Goal: Information Seeking & Learning: Learn about a topic

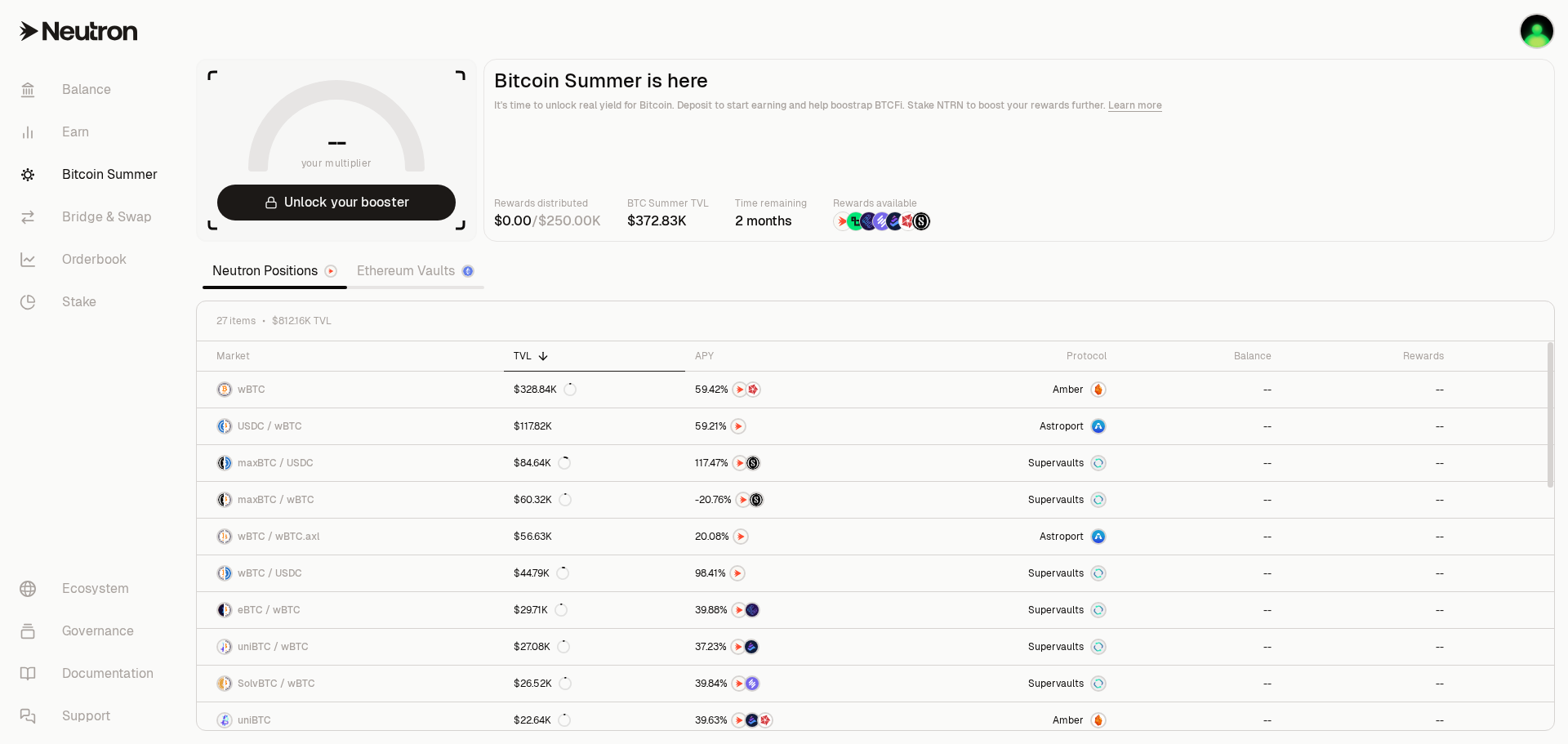
click at [1518, 353] on th at bounding box center [1504, 356] width 101 height 30
drag, startPoint x: 1548, startPoint y: 426, endPoint x: 1550, endPoint y: 399, distance: 27.1
click at [1550, 399] on div at bounding box center [1551, 415] width 5 height 146
click at [947, 385] on link "Amber" at bounding box center [1008, 389] width 215 height 36
click at [1248, 234] on main "Bitcoin Summer is here It's time to unlock real yield for Bitcoin. Deposit to s…" at bounding box center [1019, 150] width 1072 height 183
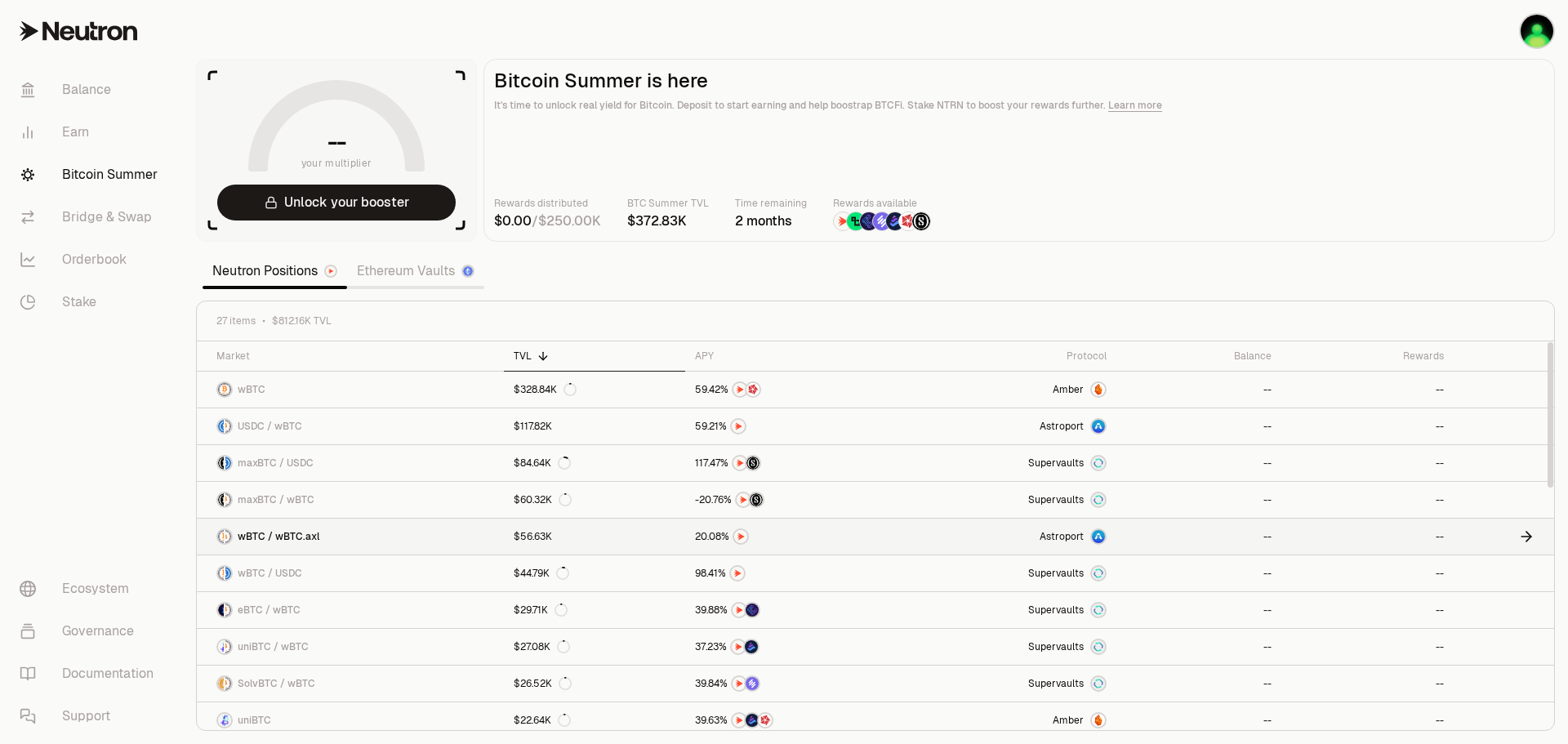
click at [835, 545] on link at bounding box center [792, 536] width 215 height 36
click at [1194, 268] on section "-- your multiplier Unlock your booster Bitcoin Summer is here It's time to unlo…" at bounding box center [876, 372] width 1385 height 744
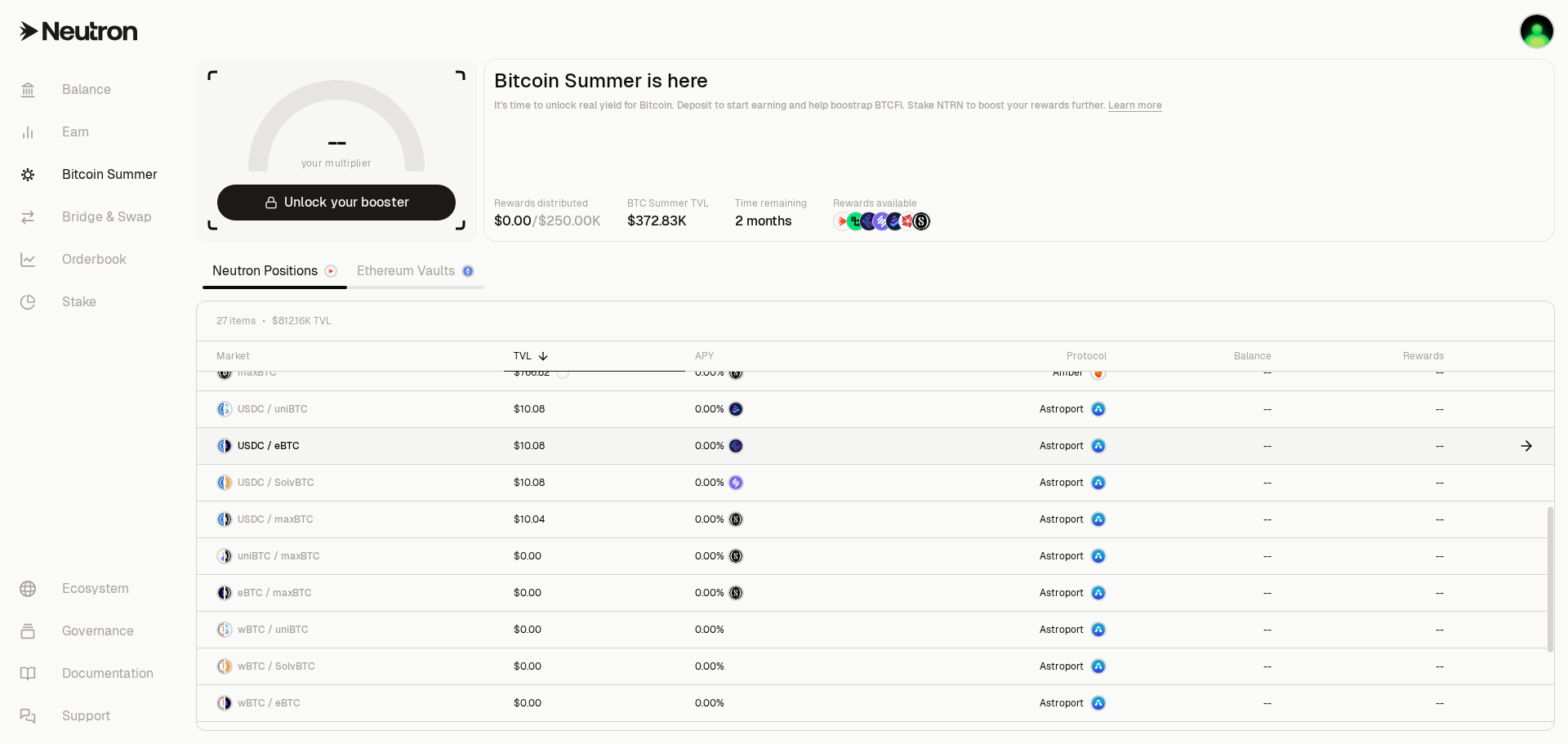
scroll to position [633, 0]
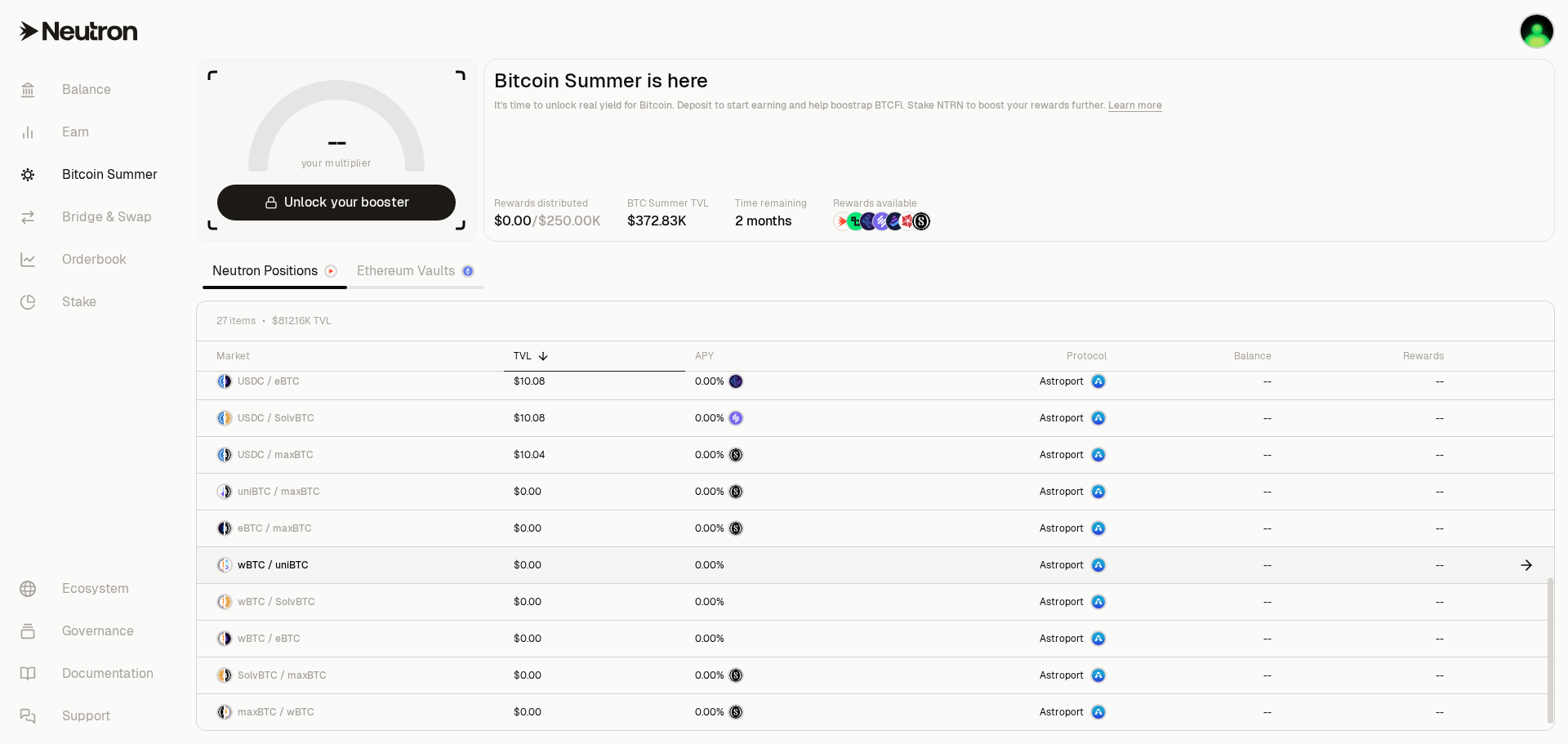
click at [1033, 555] on link "Astroport" at bounding box center [1008, 564] width 215 height 36
click at [1341, 566] on link "--" at bounding box center [1367, 564] width 172 height 36
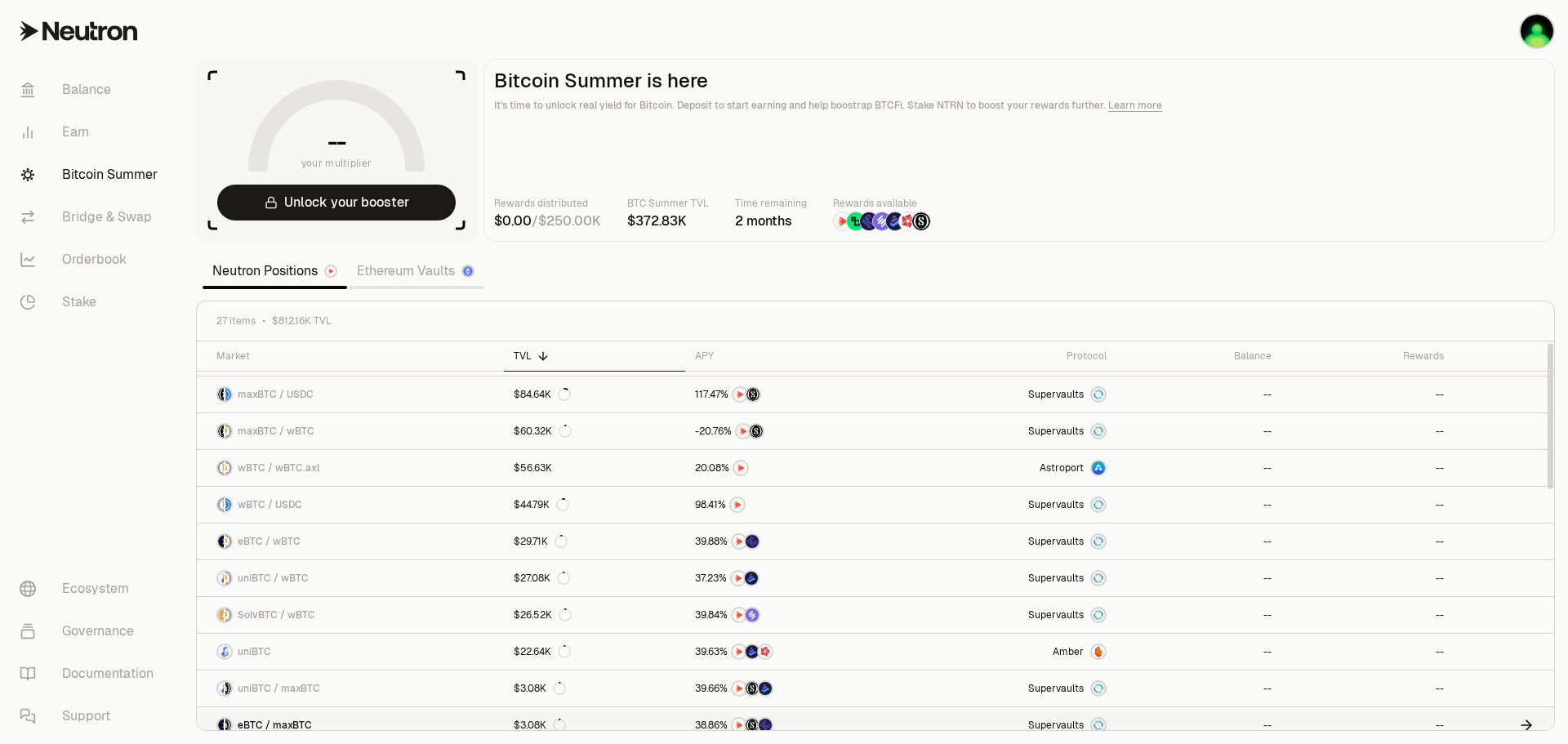
scroll to position [0, 0]
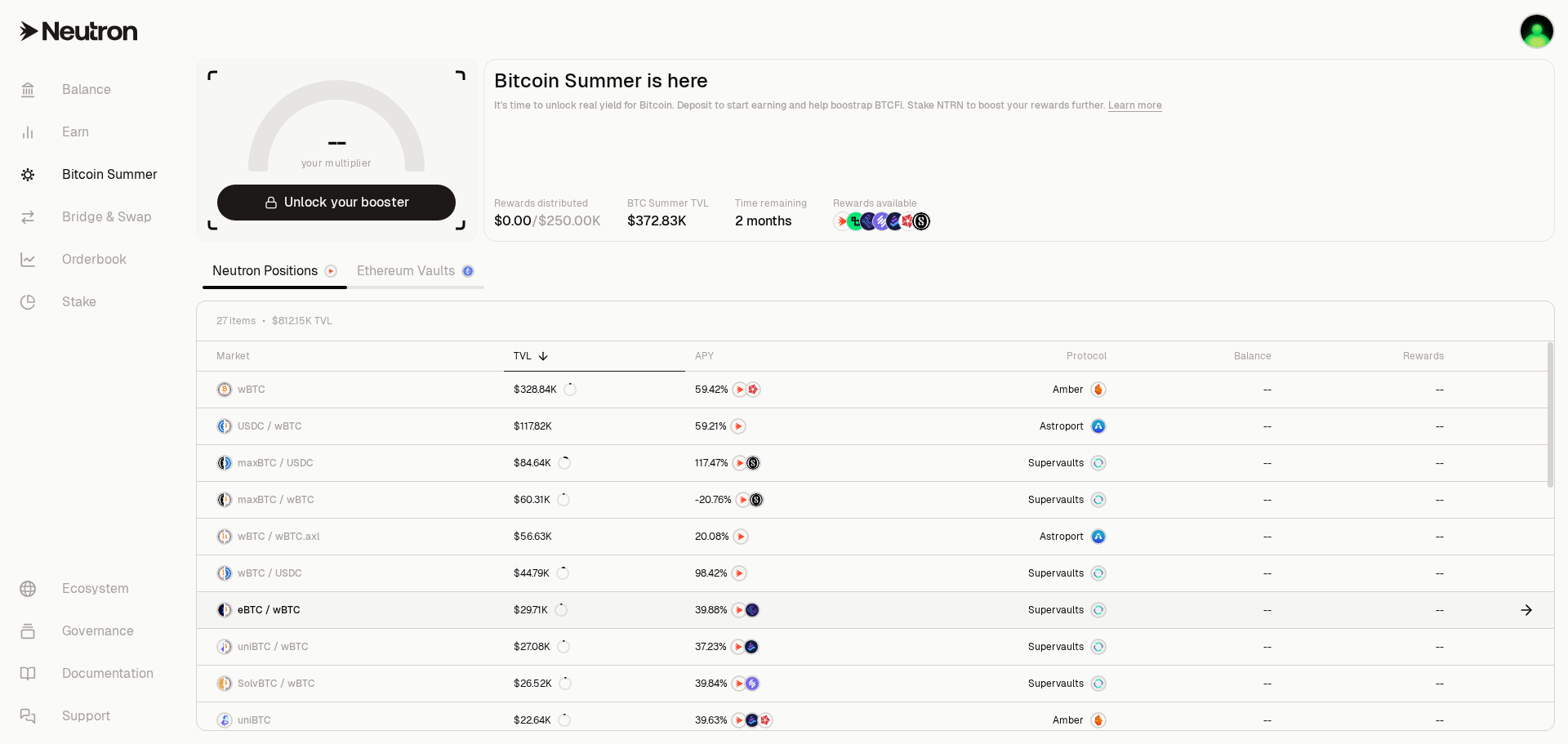
click at [882, 614] on div at bounding box center [793, 610] width 196 height 16
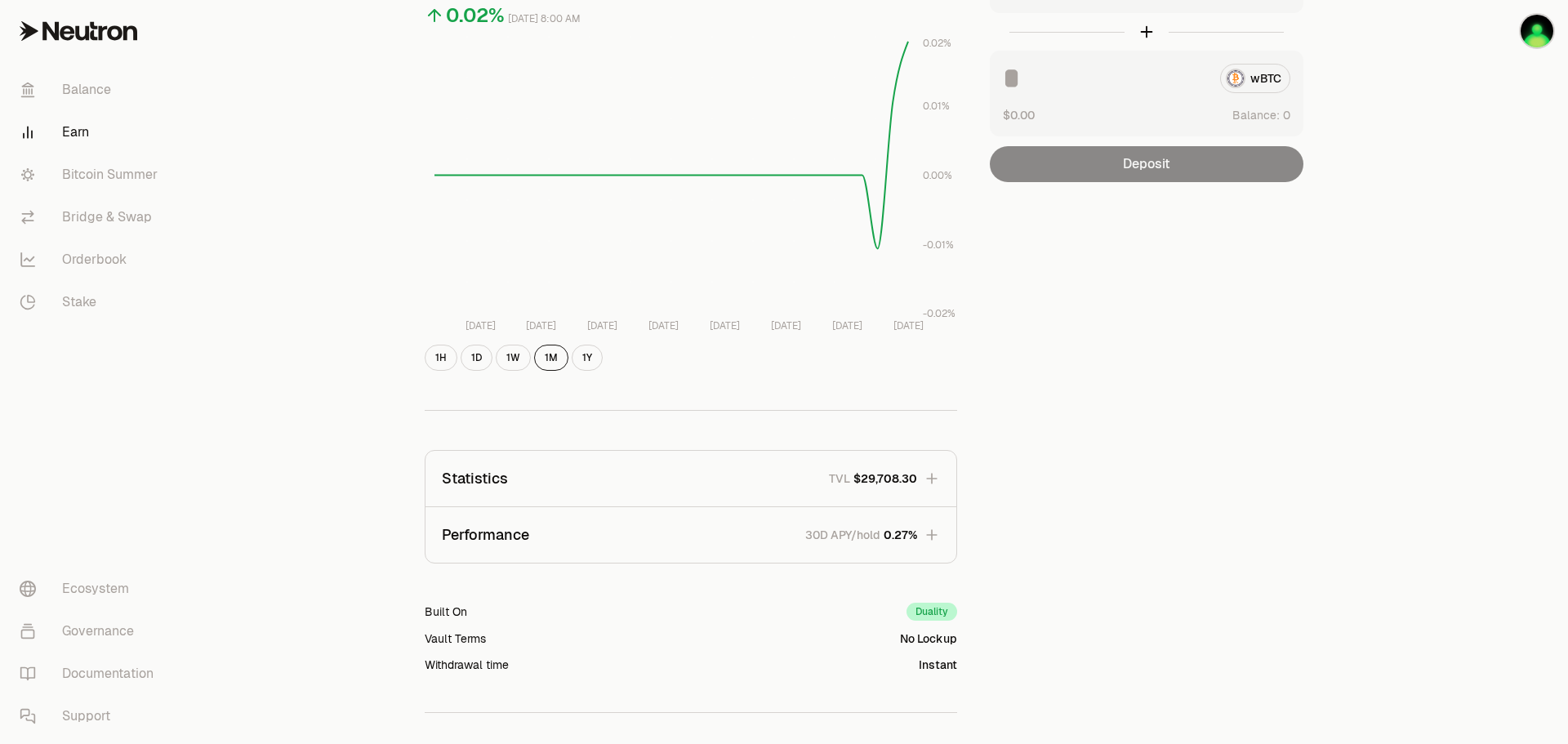
scroll to position [316, 0]
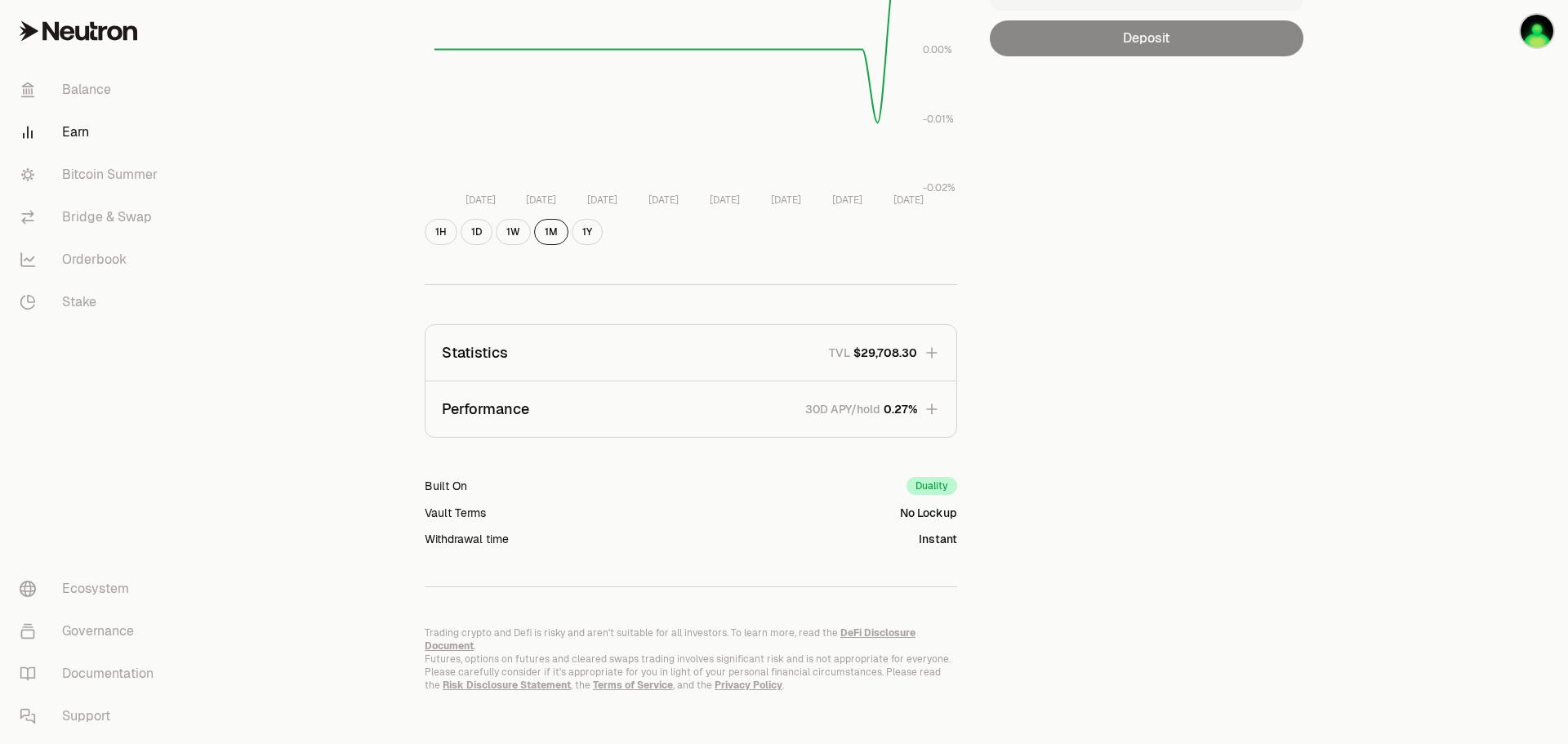
click at [920, 396] on button "Performance 30D APY/hold 0.27%" at bounding box center [691, 409] width 531 height 56
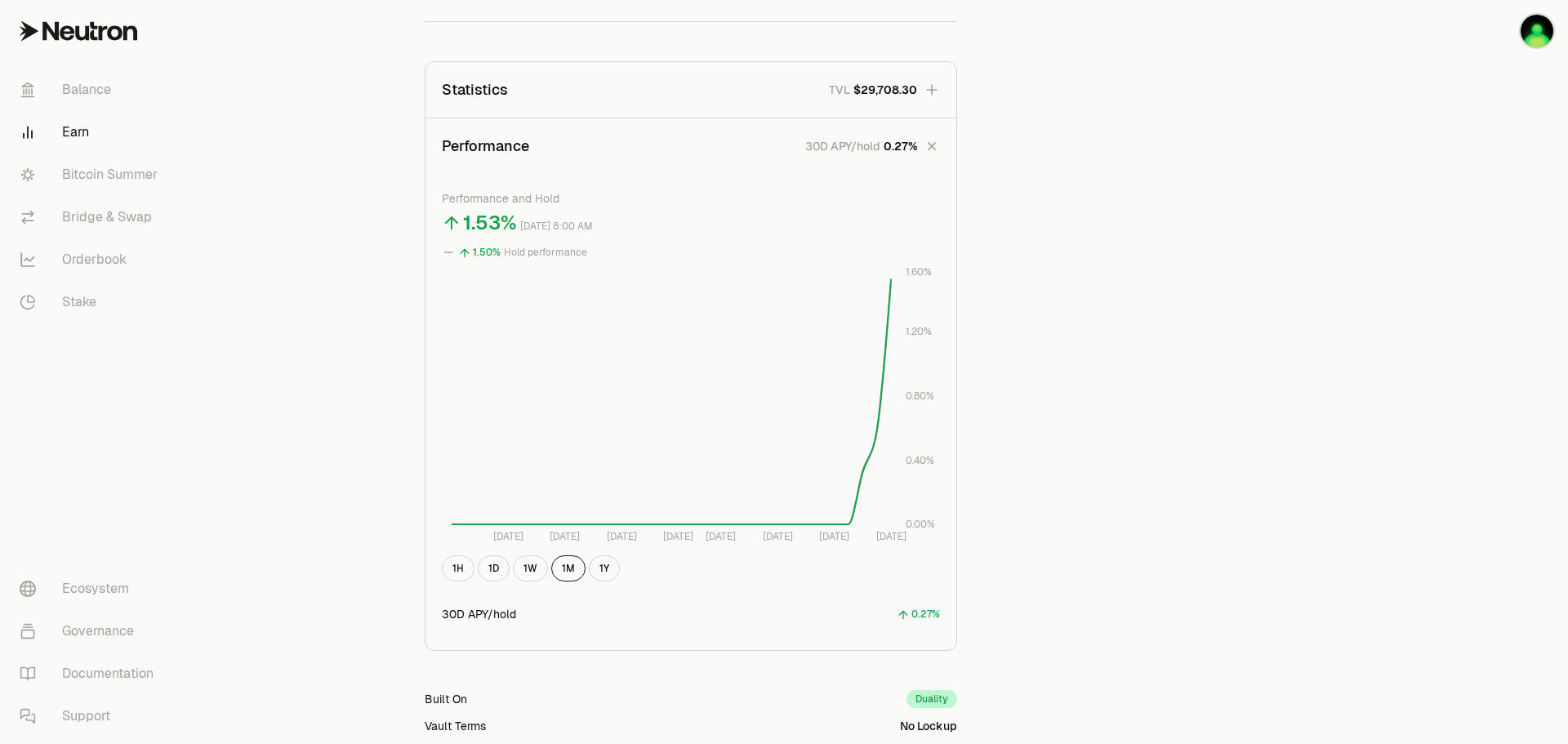
scroll to position [507, 0]
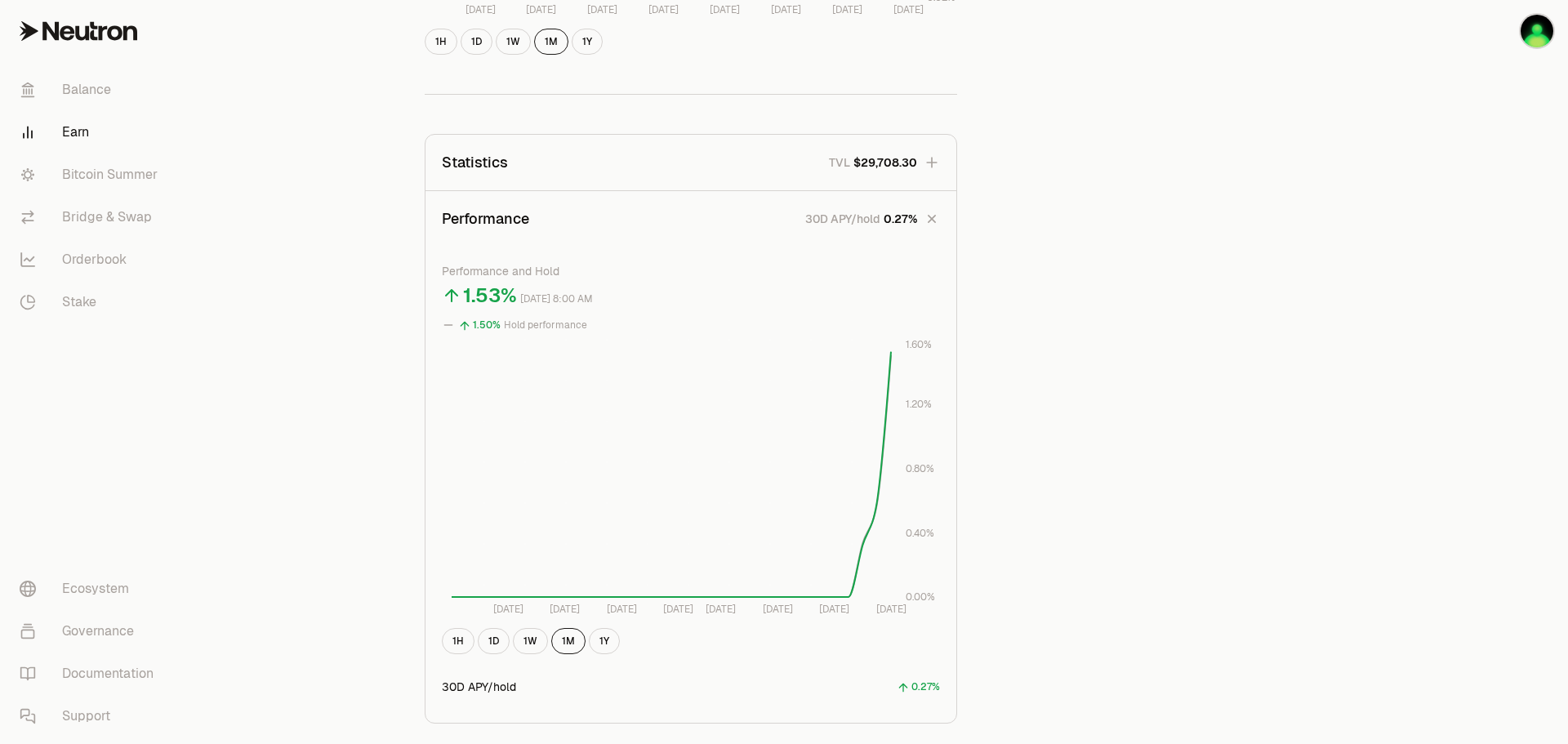
click at [920, 174] on button "Statistics TVL $29,708.30" at bounding box center [691, 162] width 531 height 56
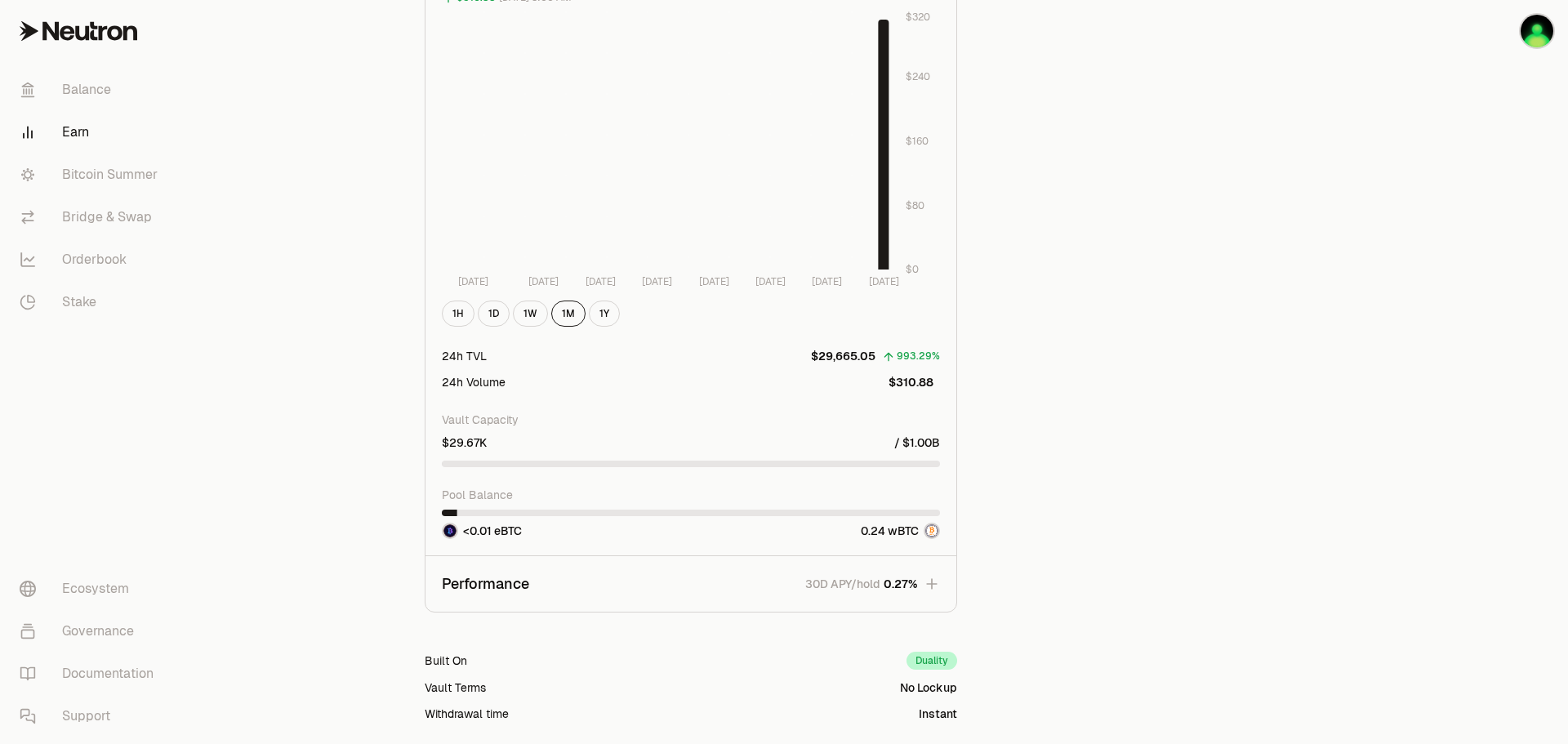
scroll to position [1270, 0]
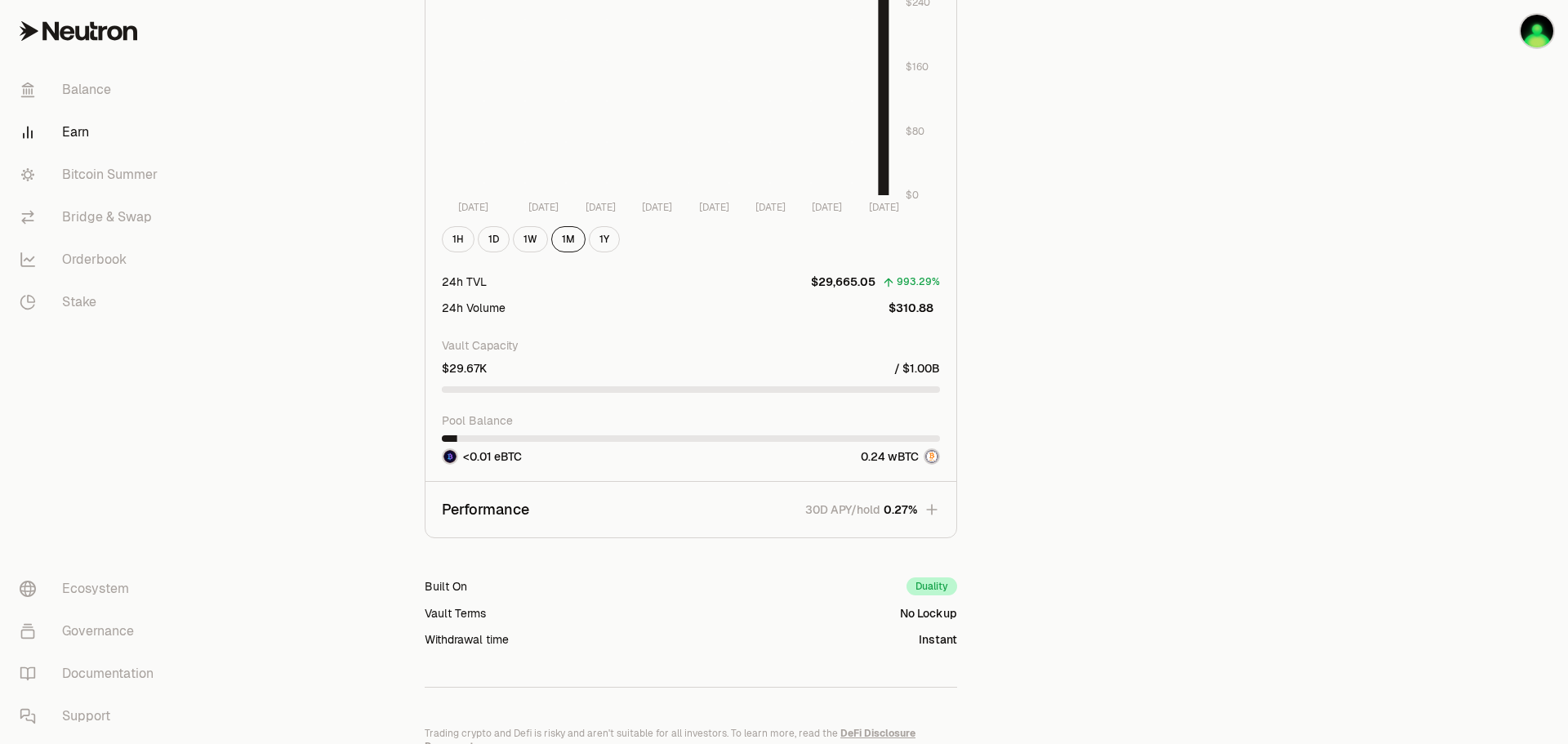
click at [946, 524] on button "Performance 30D APY/hold 0.27%" at bounding box center [691, 509] width 531 height 56
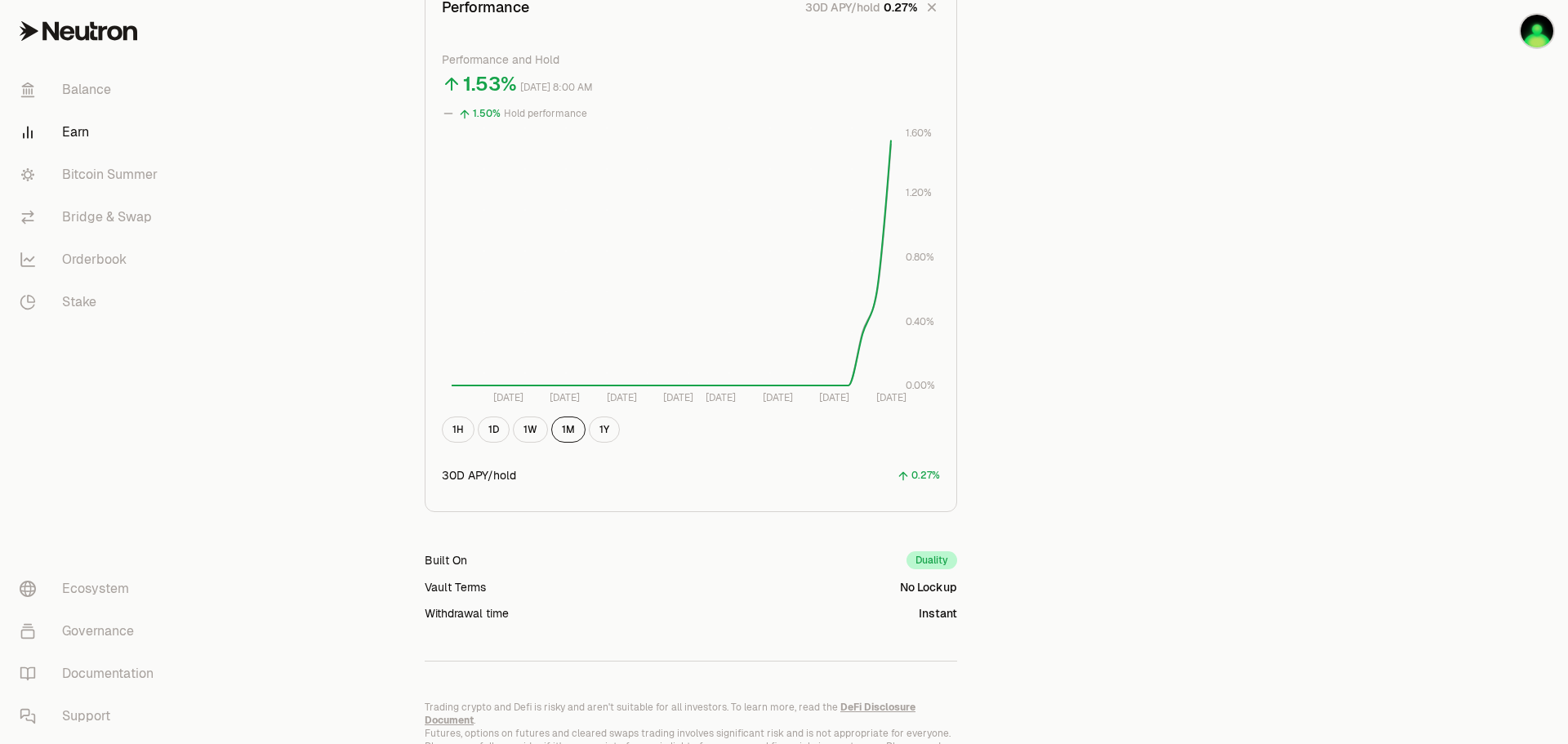
click at [1197, 335] on div "Back to Positions eBTC wBTC 1 wBTC ($117,630.41) = 1 eBTC ($117,630.41) Perform…" at bounding box center [875, 57] width 941 height 1419
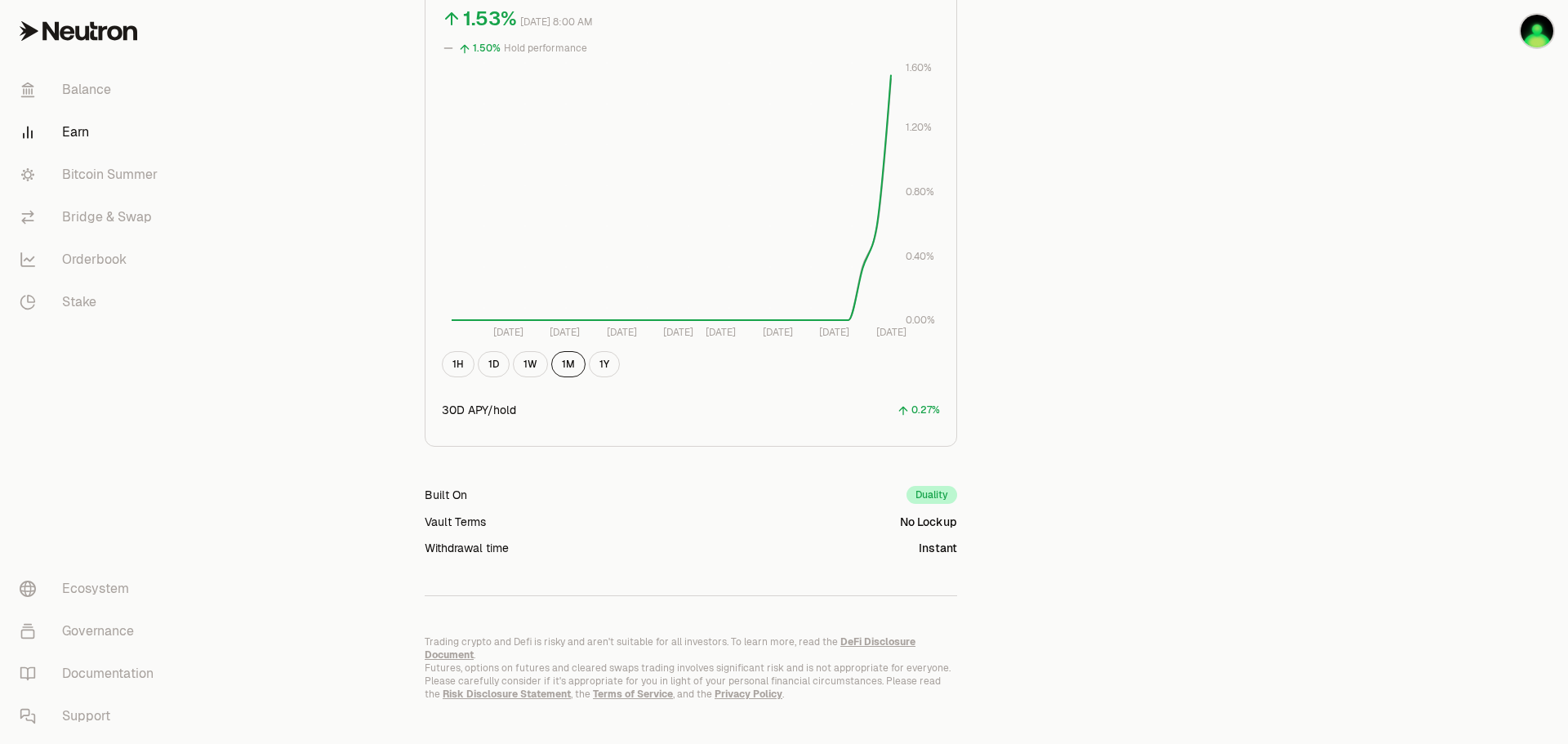
scroll to position [793, 0]
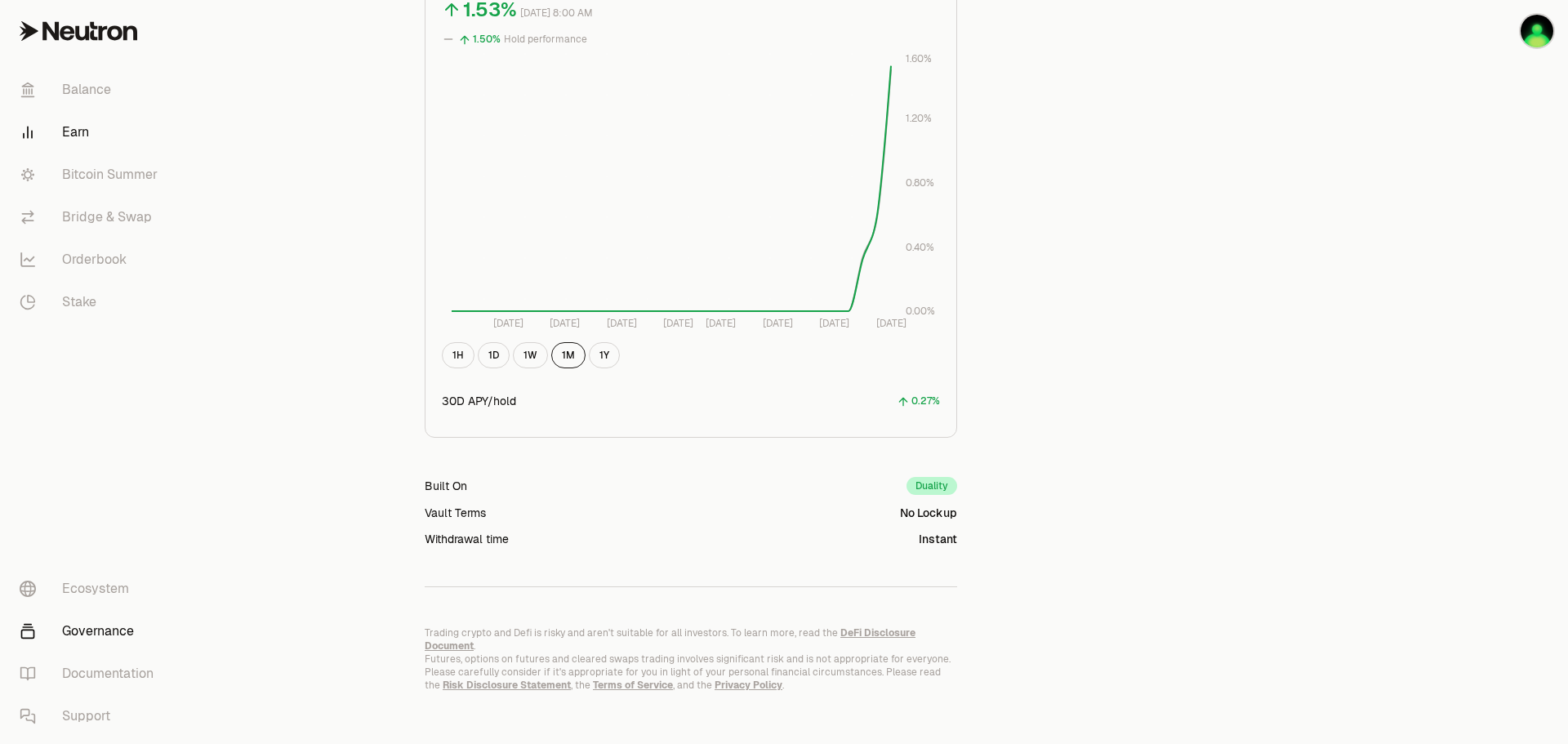
click at [106, 645] on link "Governance" at bounding box center [91, 631] width 169 height 42
click at [171, 51] on link at bounding box center [92, 31] width 183 height 62
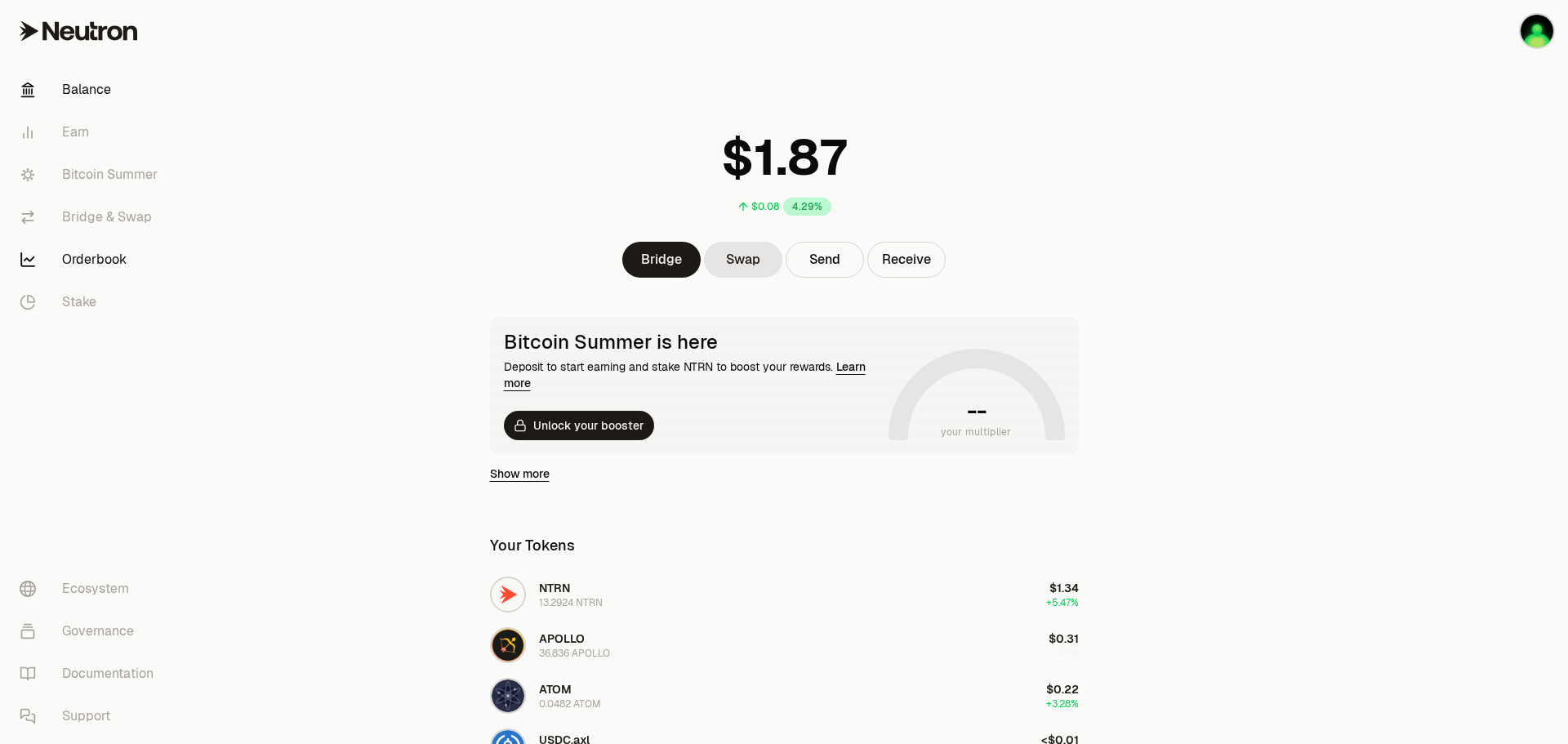
click at [90, 272] on link "Orderbook" at bounding box center [91, 259] width 169 height 42
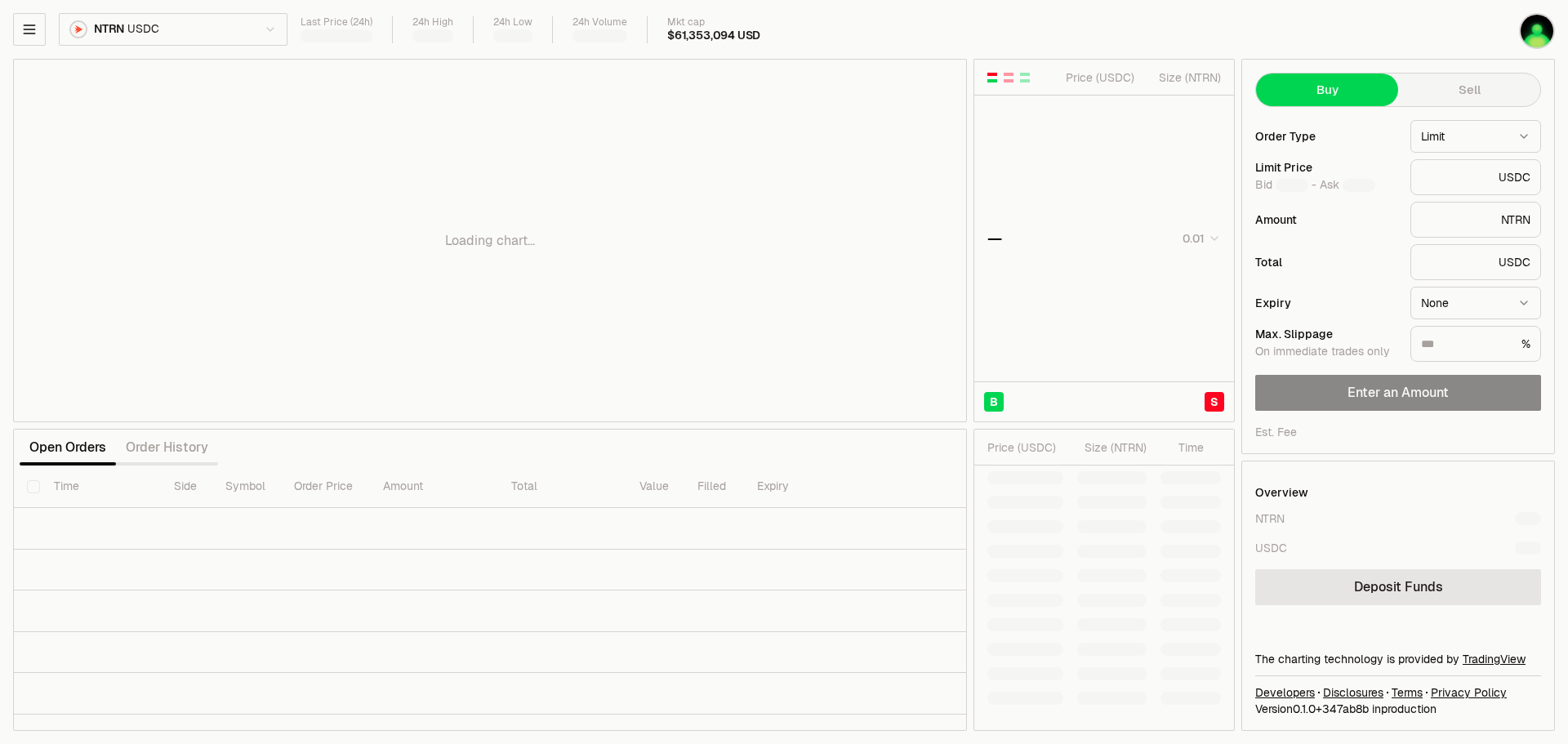
type input "********"
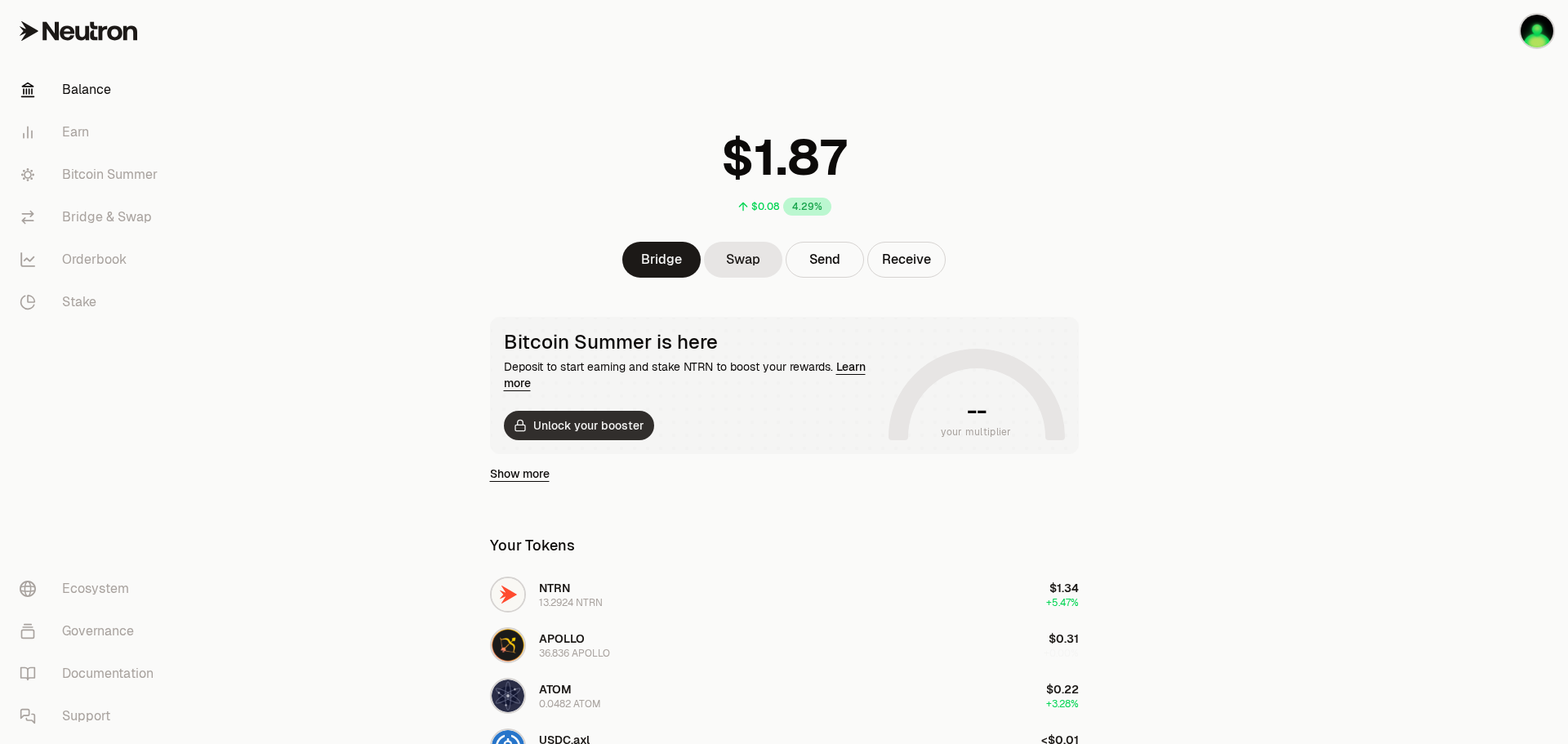
click at [607, 419] on button "Unlock your booster" at bounding box center [579, 426] width 150 height 29
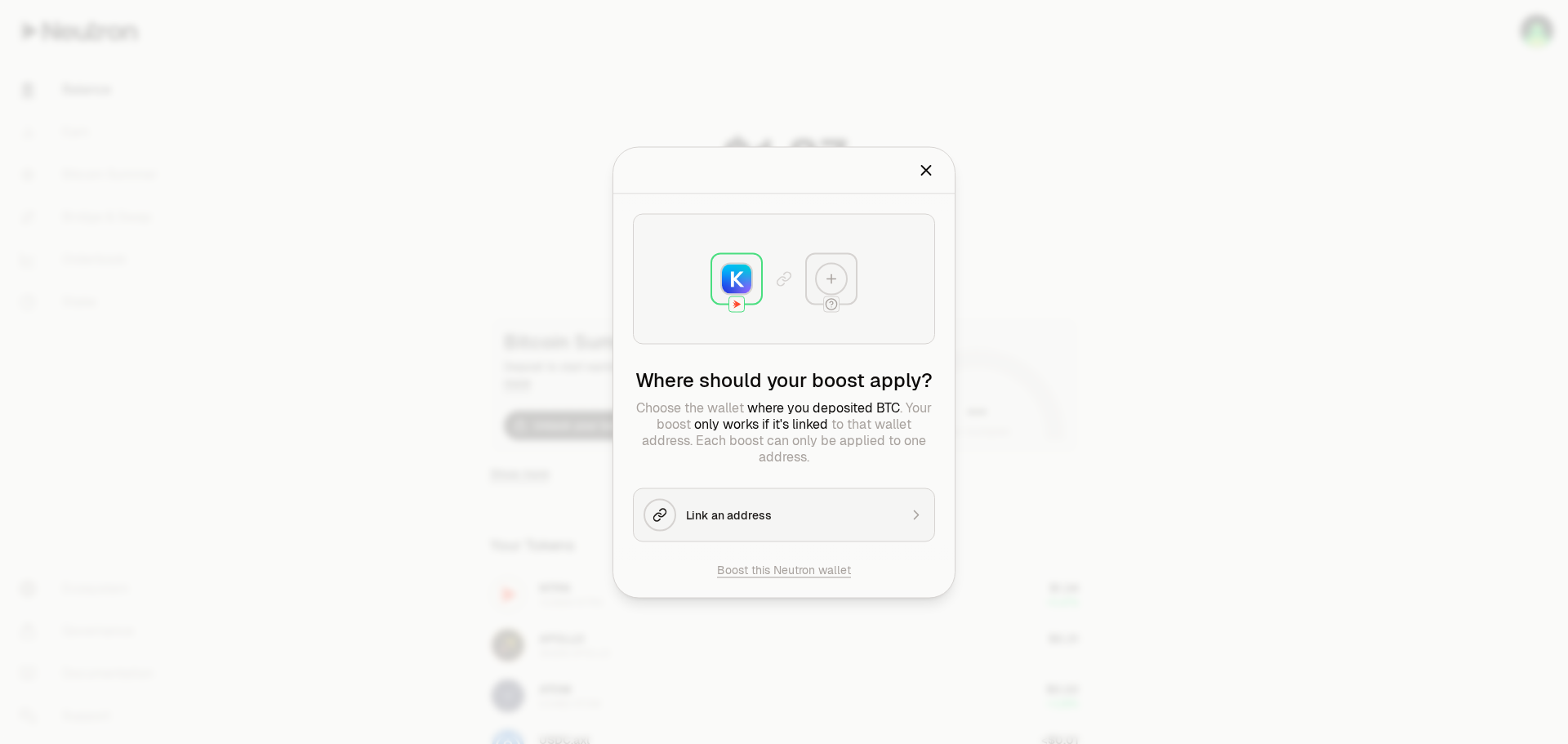
click at [913, 521] on icon "button" at bounding box center [917, 515] width 16 height 16
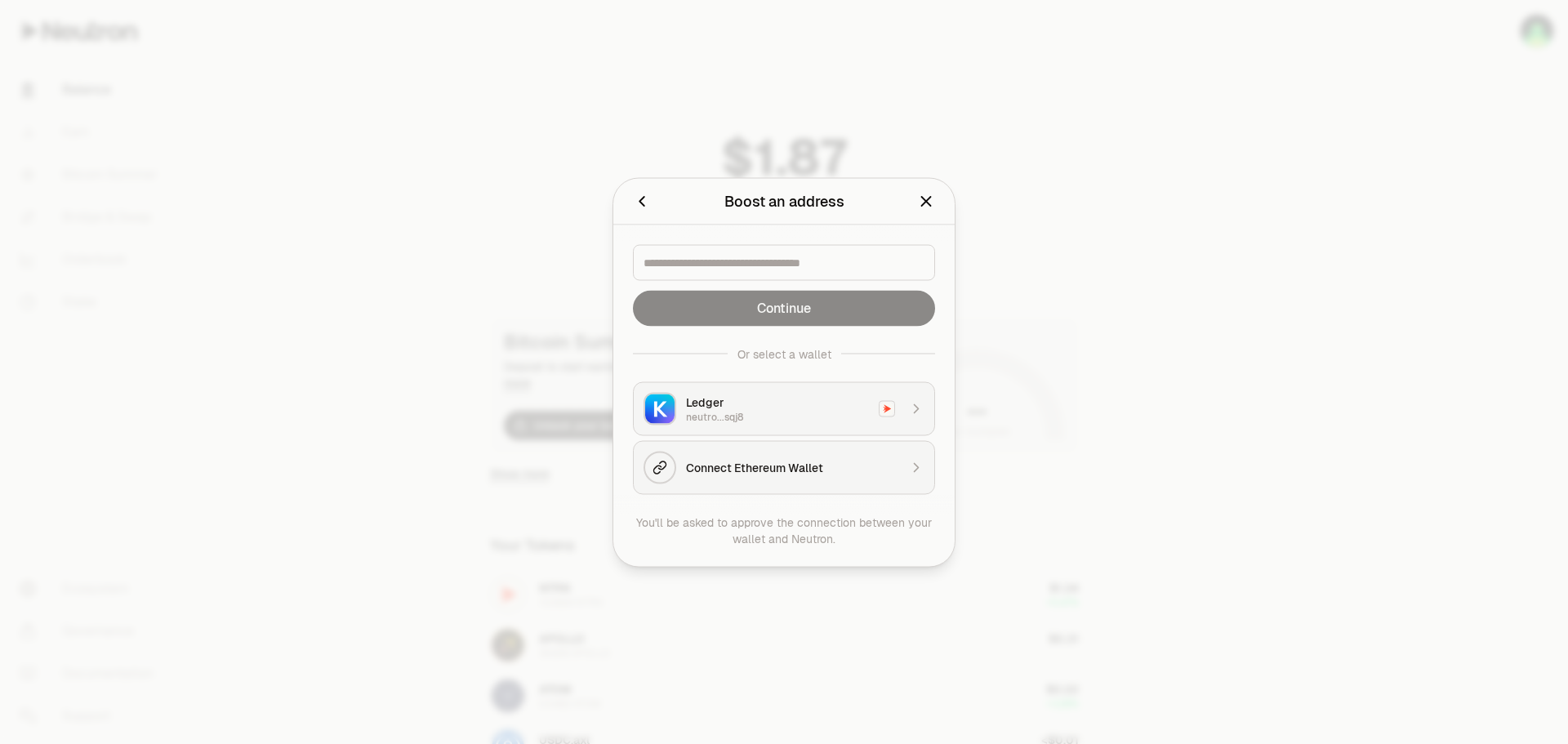
click at [642, 206] on icon "Back" at bounding box center [642, 202] width 18 height 18
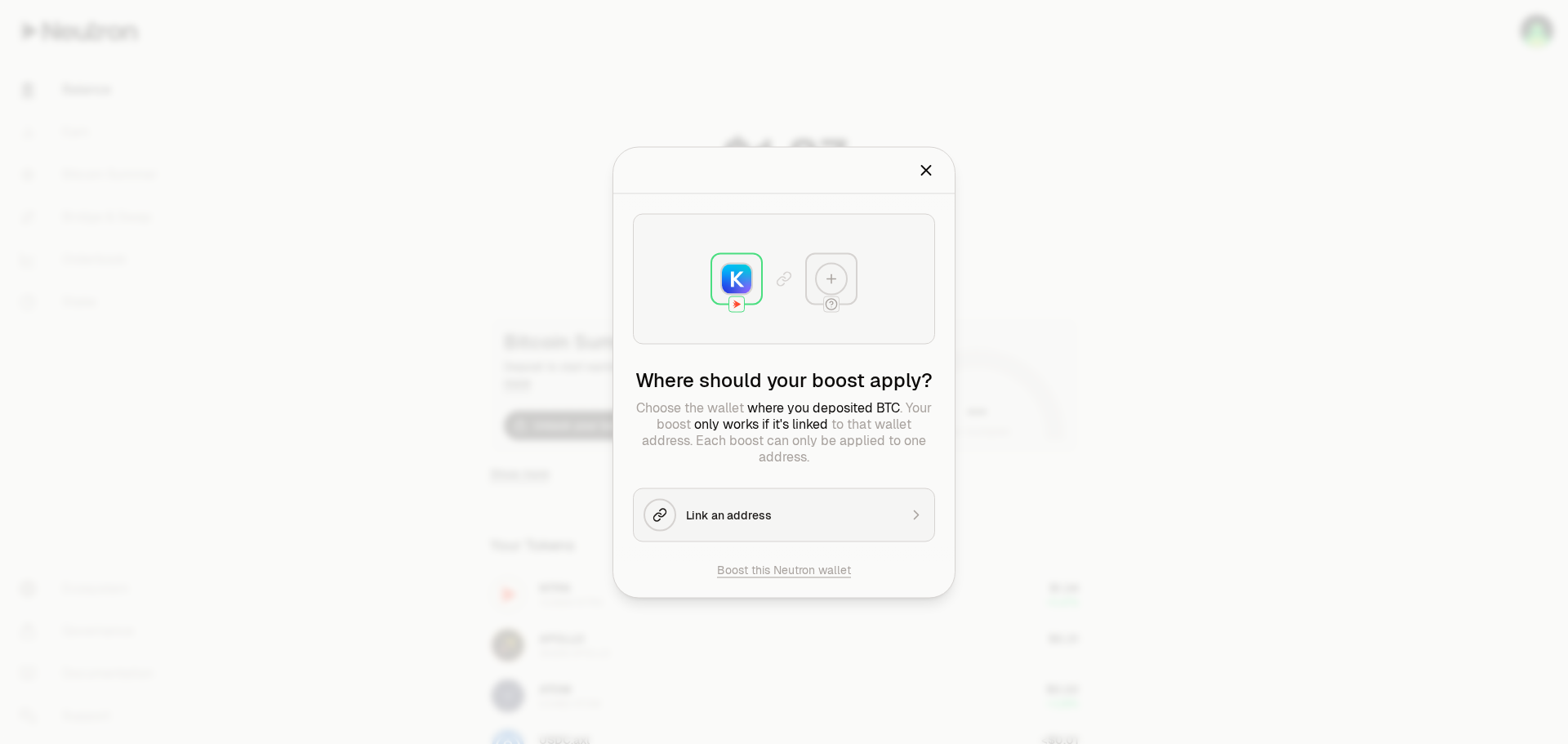
click at [932, 183] on h2 "Boost an address" at bounding box center [784, 170] width 302 height 33
click at [931, 173] on icon "Close" at bounding box center [927, 170] width 9 height 9
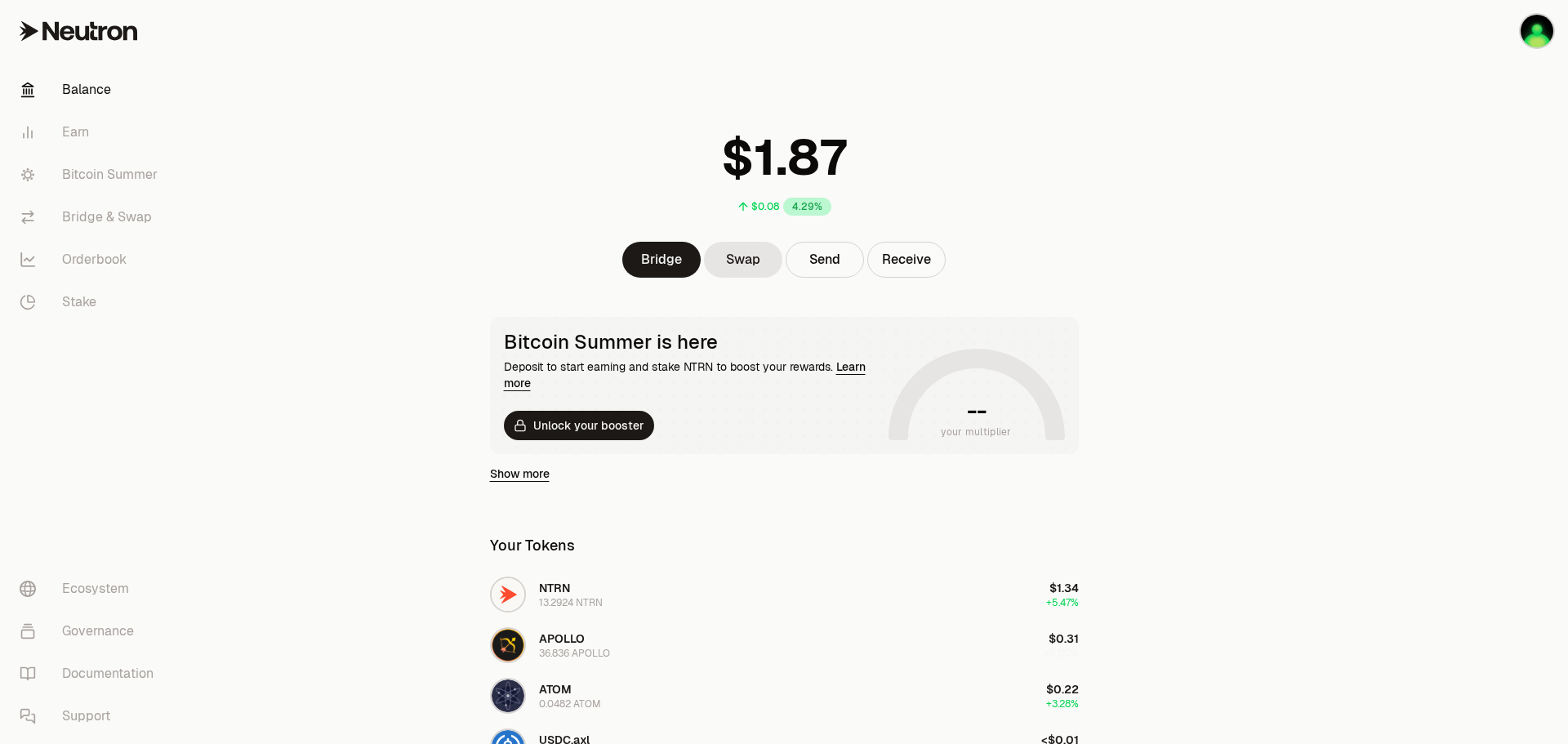
click at [1301, 229] on main "$0.08 4.29% Bridge Swap Send Receive Bitcoin Summer is here Deposit to start ea…" at bounding box center [876, 550] width 1385 height 1100
click at [1539, 33] on img "button" at bounding box center [1537, 31] width 33 height 33
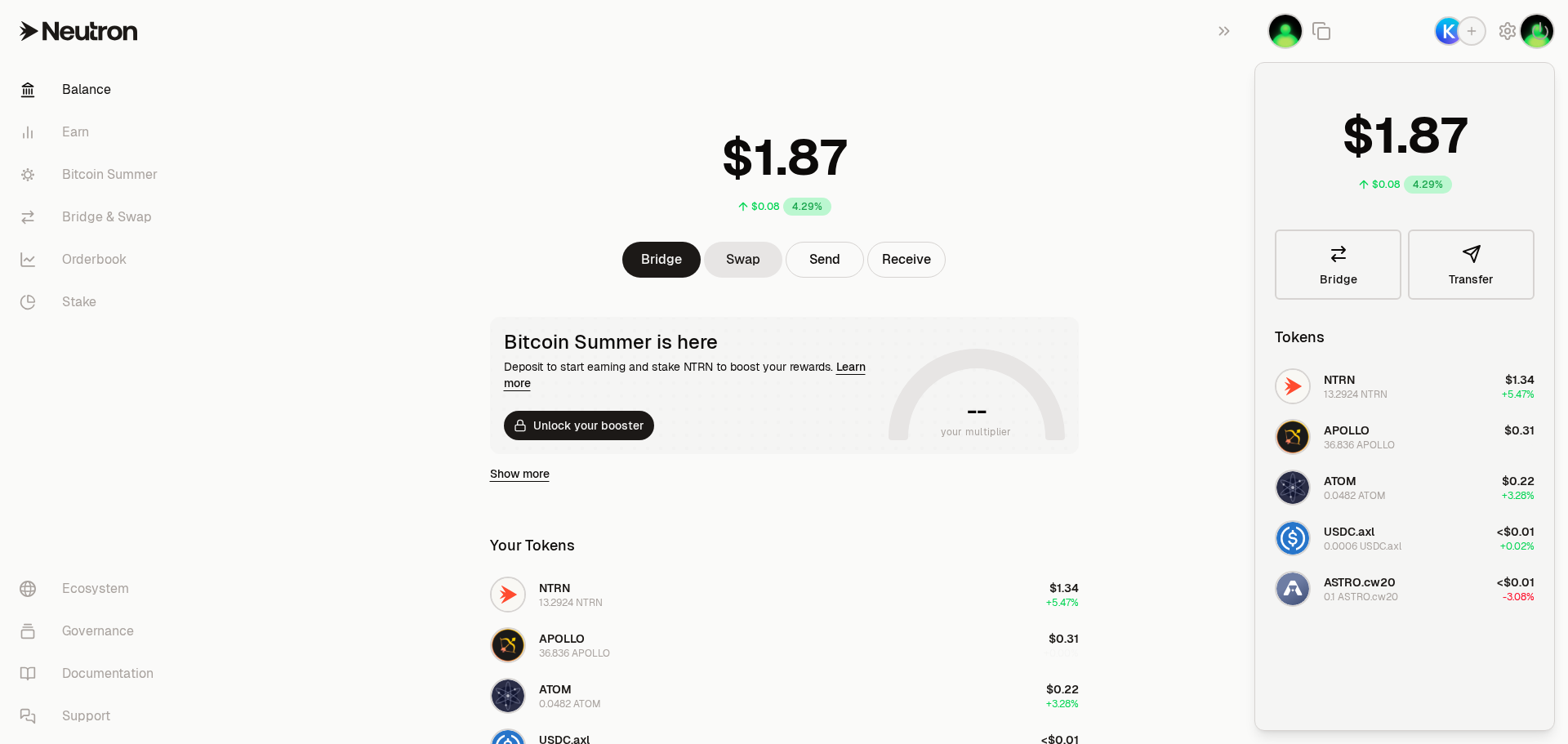
click at [1102, 225] on main "$0.08 4.29% Bridge Swap Send Receive Bitcoin Summer is here Deposit to start ea…" at bounding box center [876, 550] width 1385 height 1100
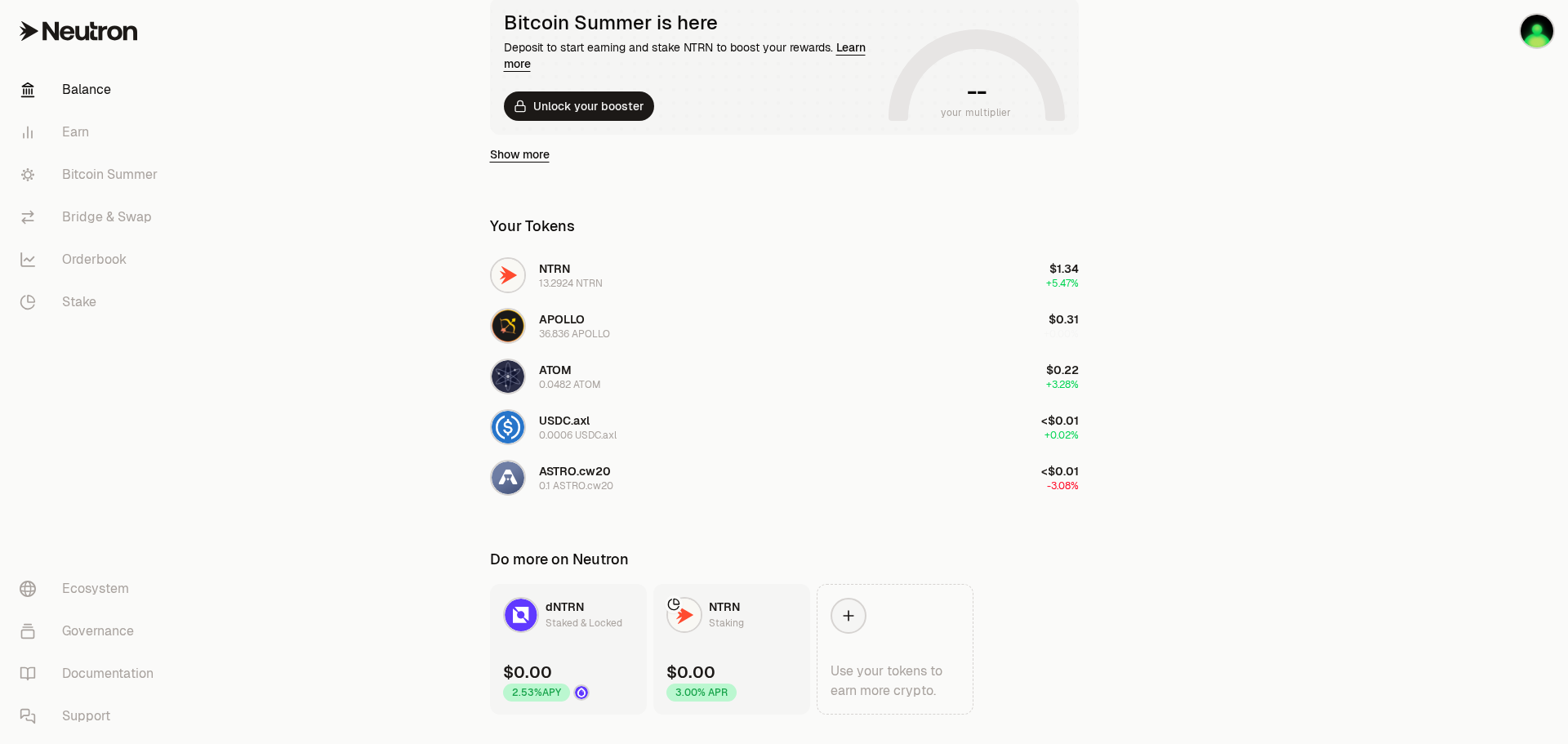
scroll to position [356, 0]
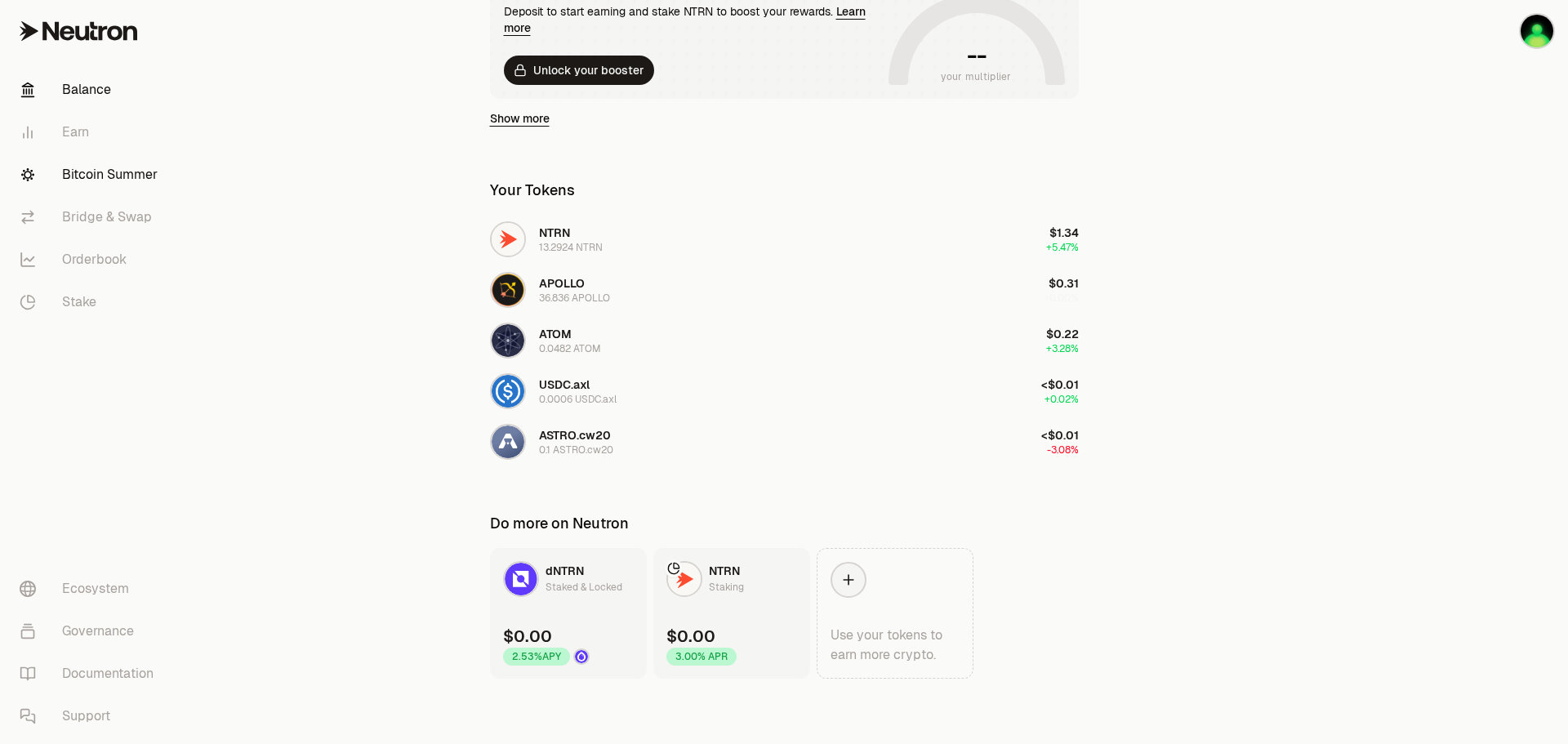
click at [112, 181] on link "Bitcoin Summer" at bounding box center [91, 175] width 169 height 42
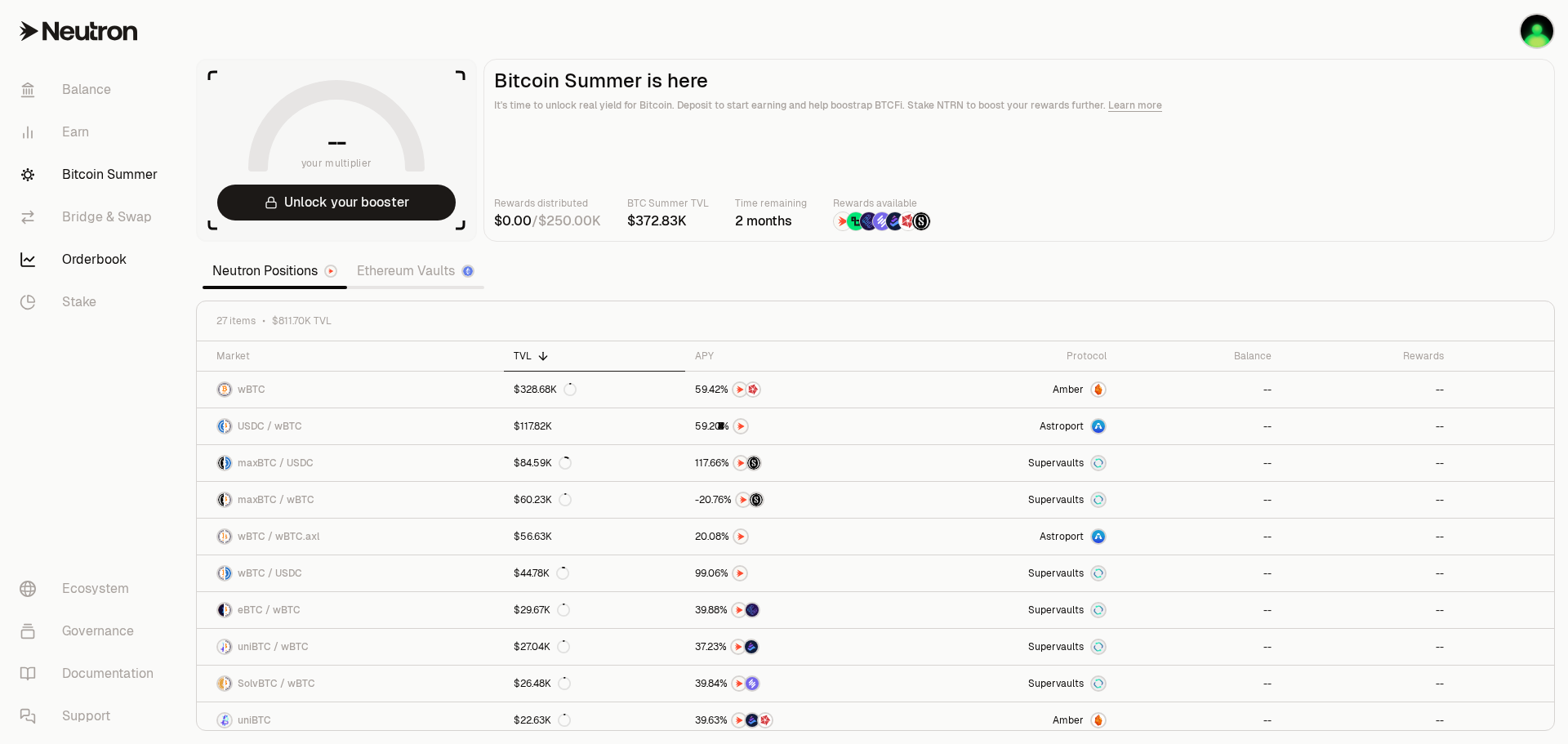
click at [69, 263] on link "Orderbook" at bounding box center [91, 259] width 169 height 42
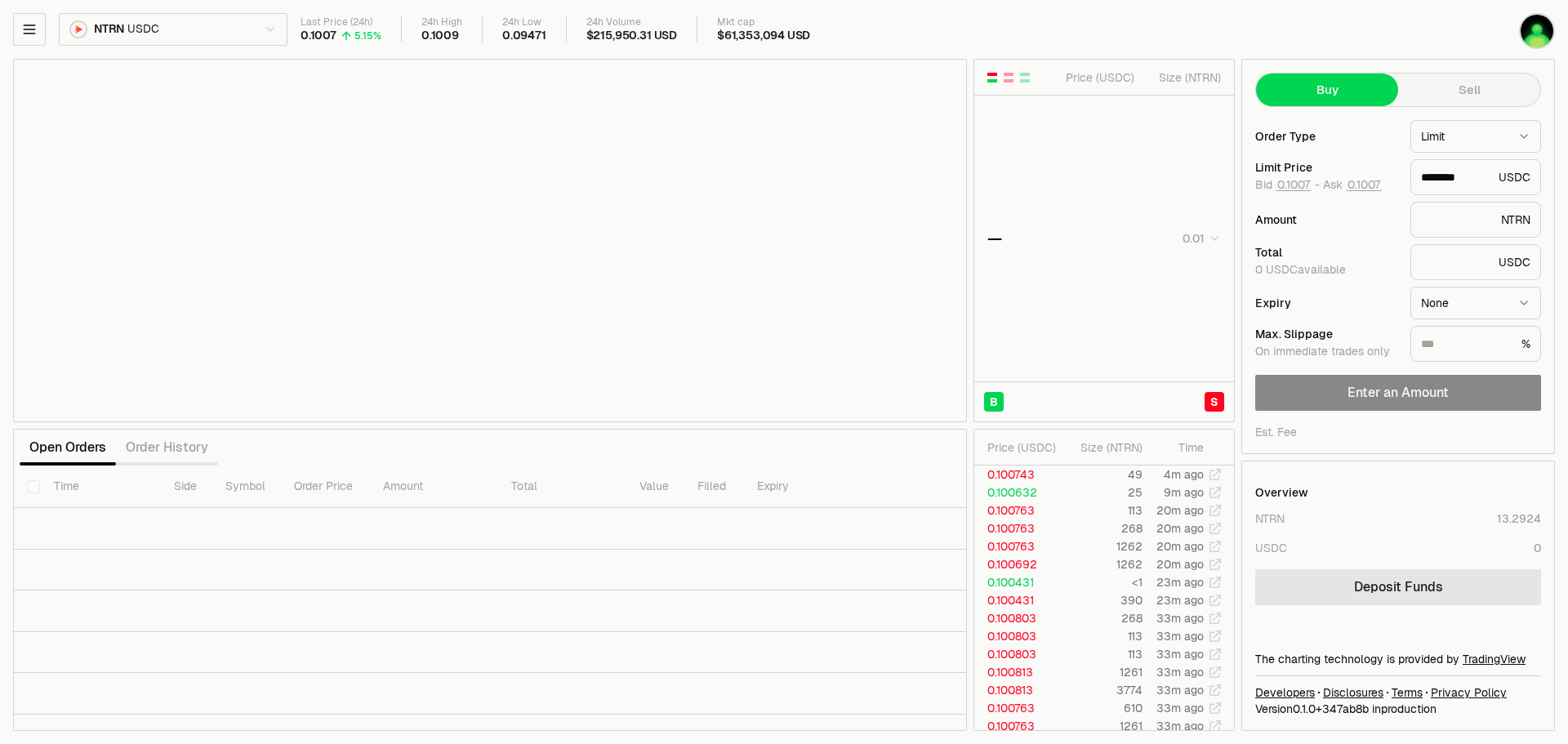
type input "********"
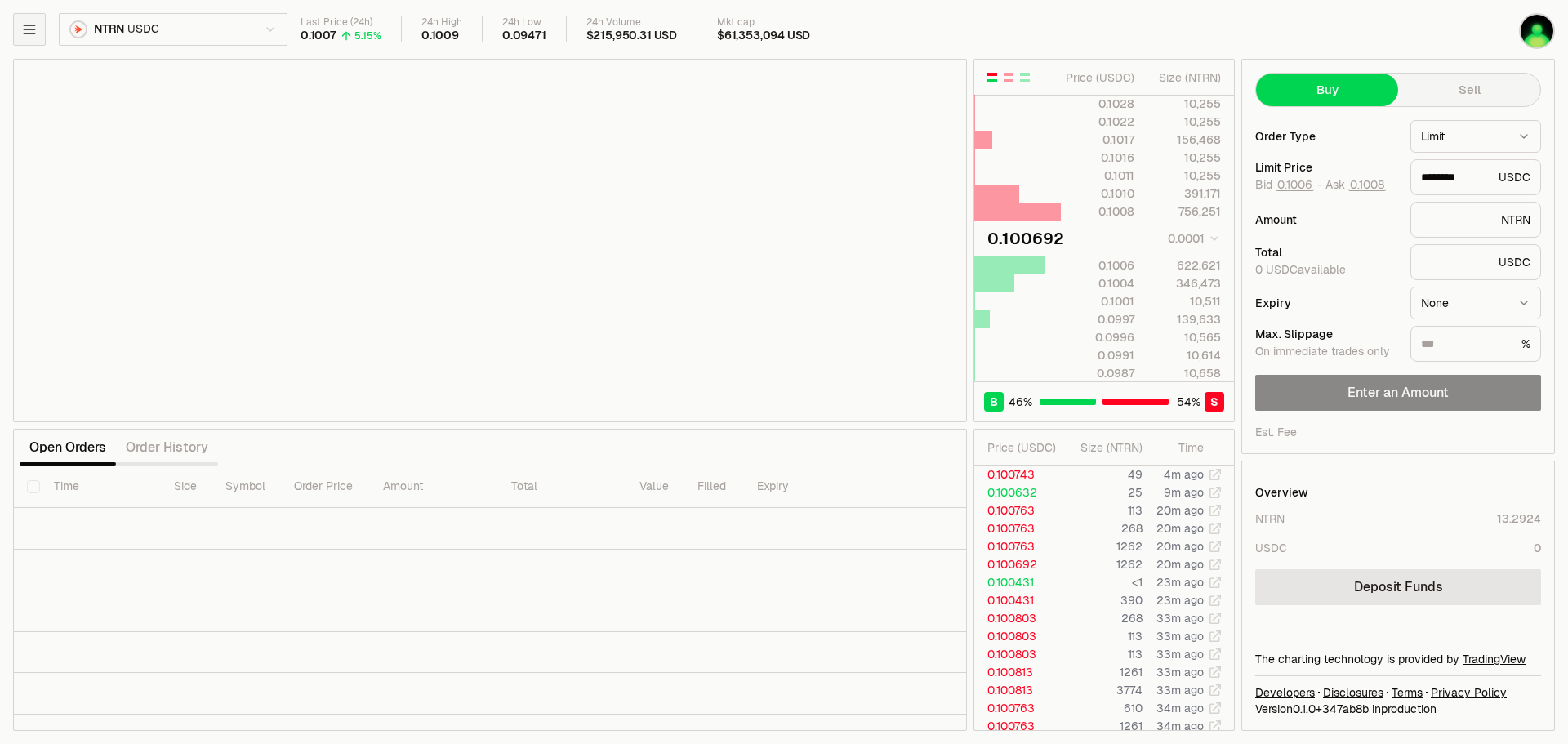
click at [40, 43] on button "button" at bounding box center [29, 29] width 33 height 33
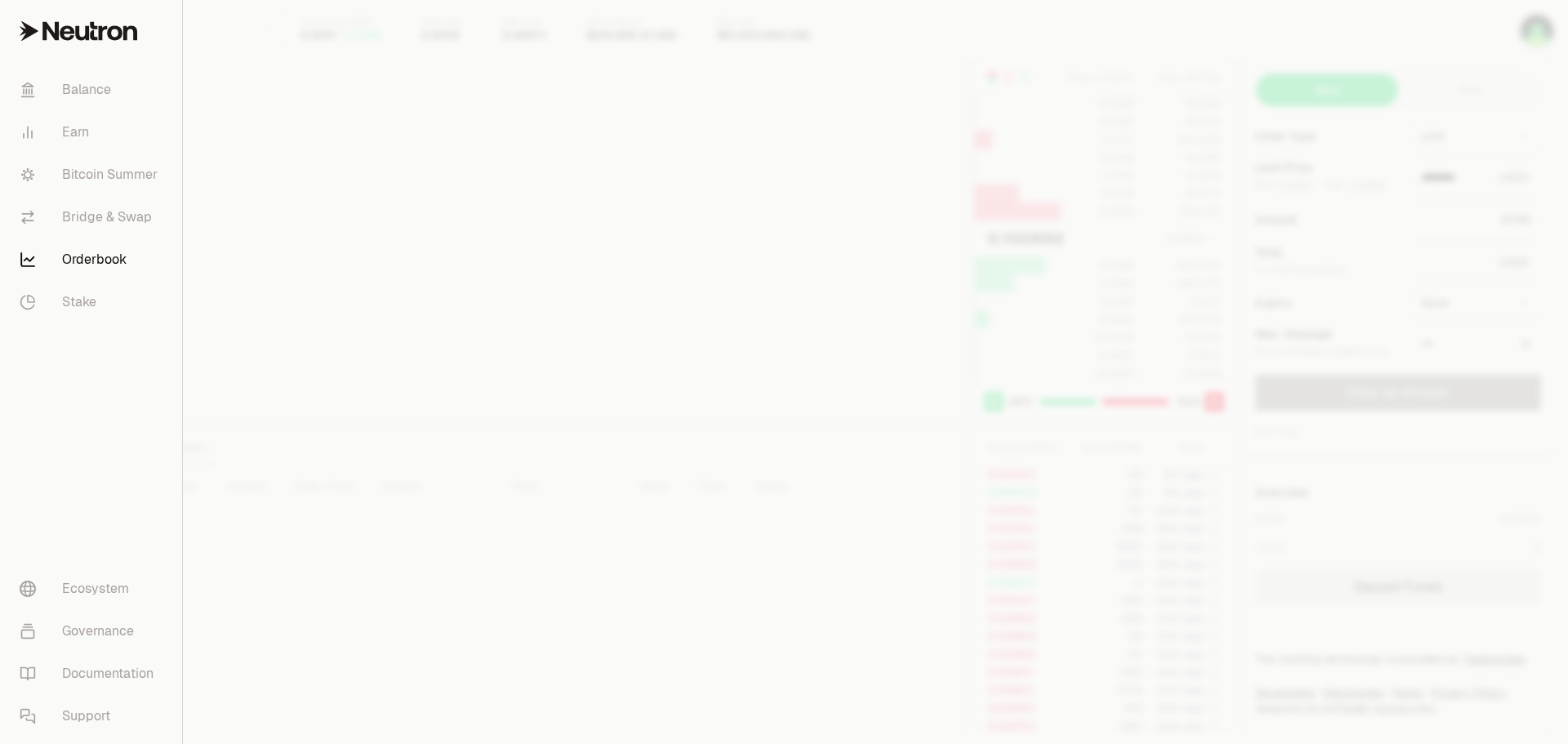
click at [260, 49] on div at bounding box center [784, 372] width 1568 height 744
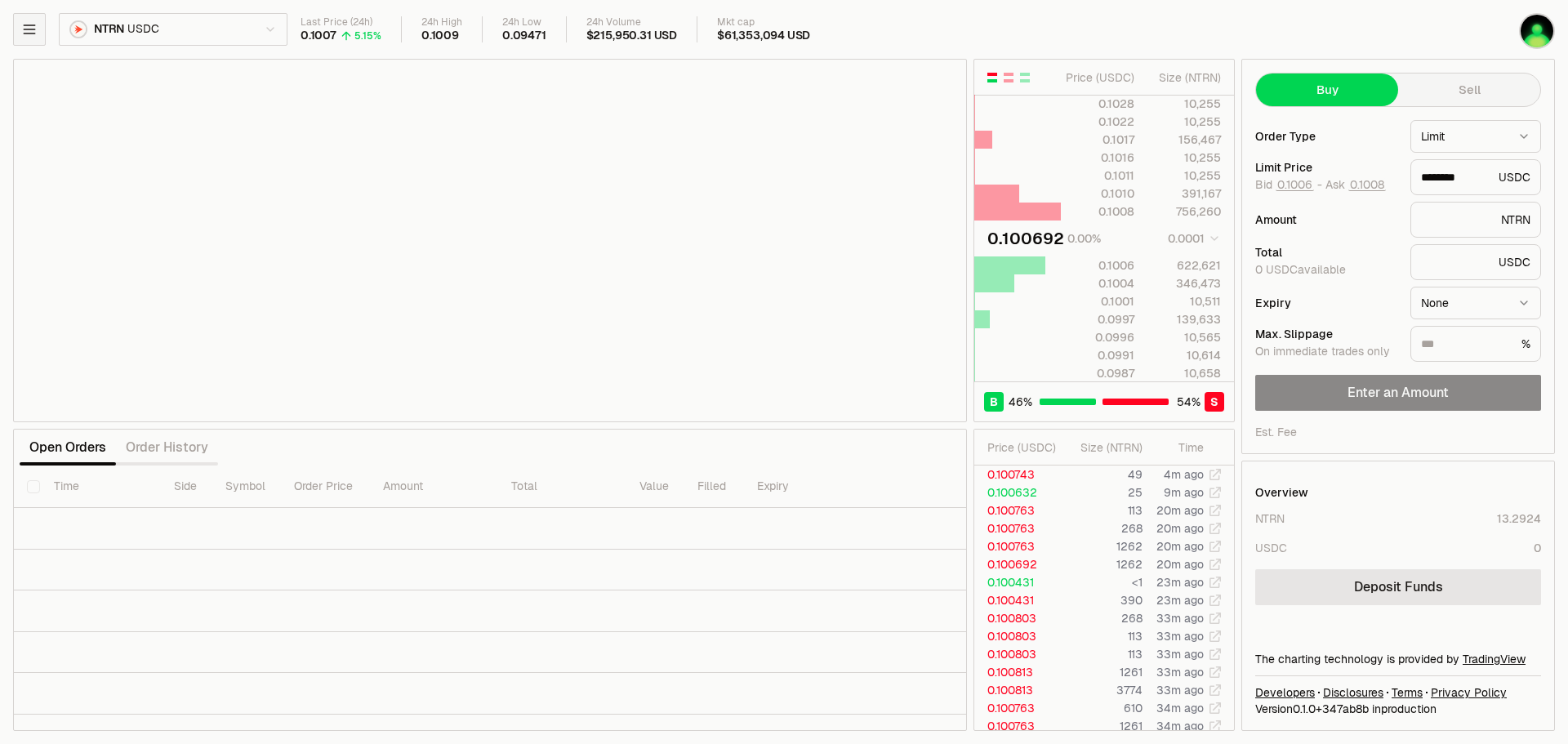
click at [23, 32] on icon "button" at bounding box center [29, 29] width 16 height 16
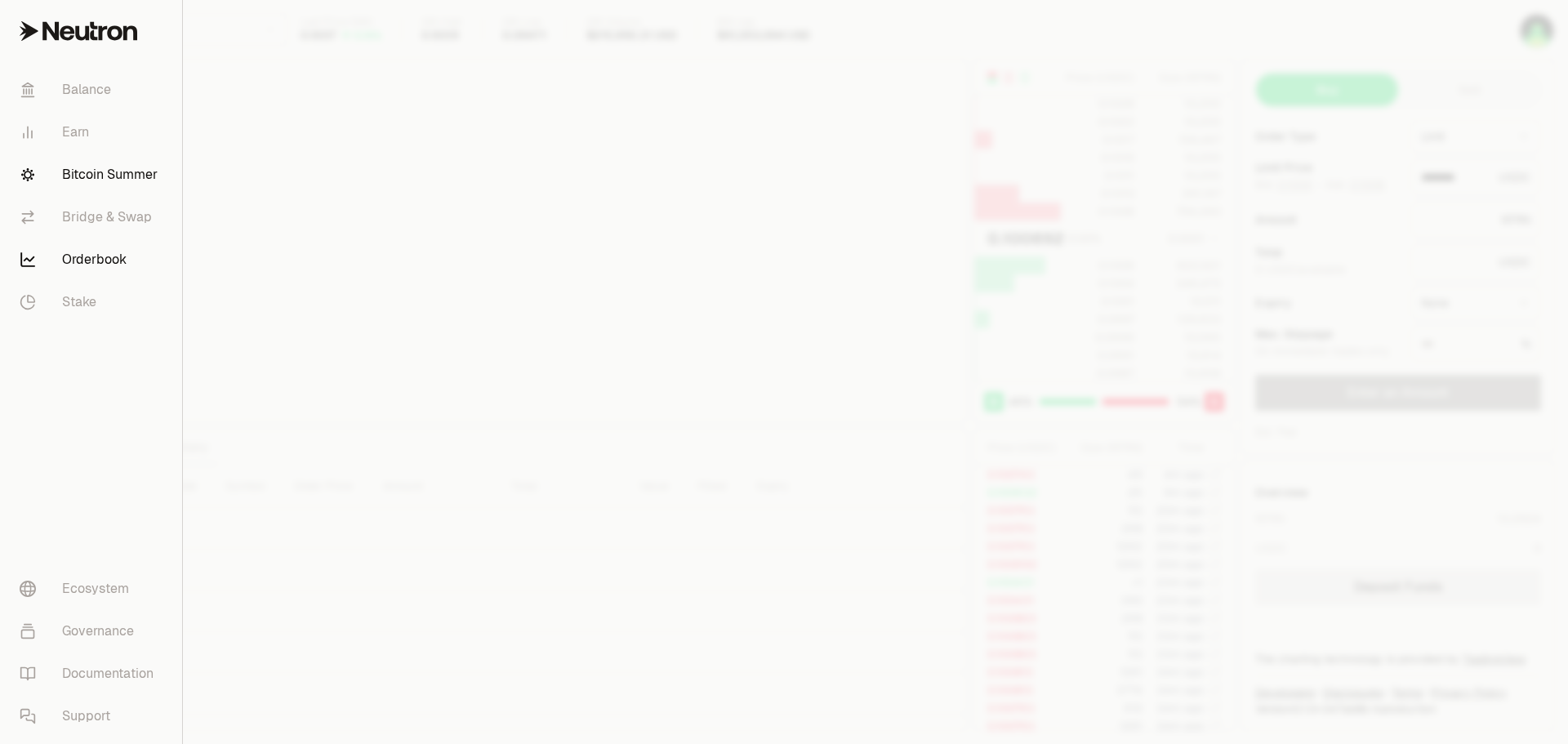
click at [78, 173] on link "Bitcoin Summer" at bounding box center [91, 175] width 169 height 42
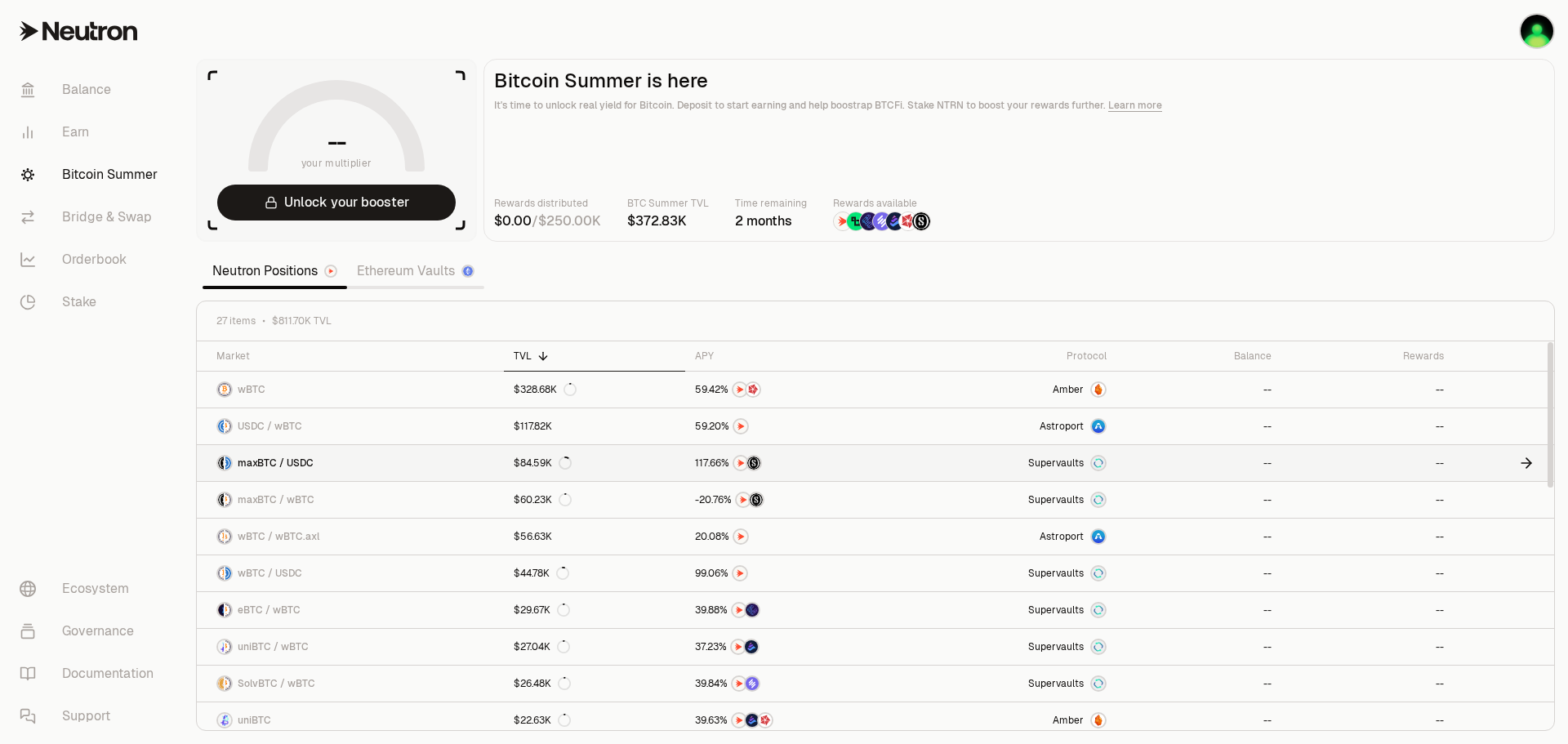
click at [954, 476] on link "Supervaults" at bounding box center [1008, 463] width 215 height 36
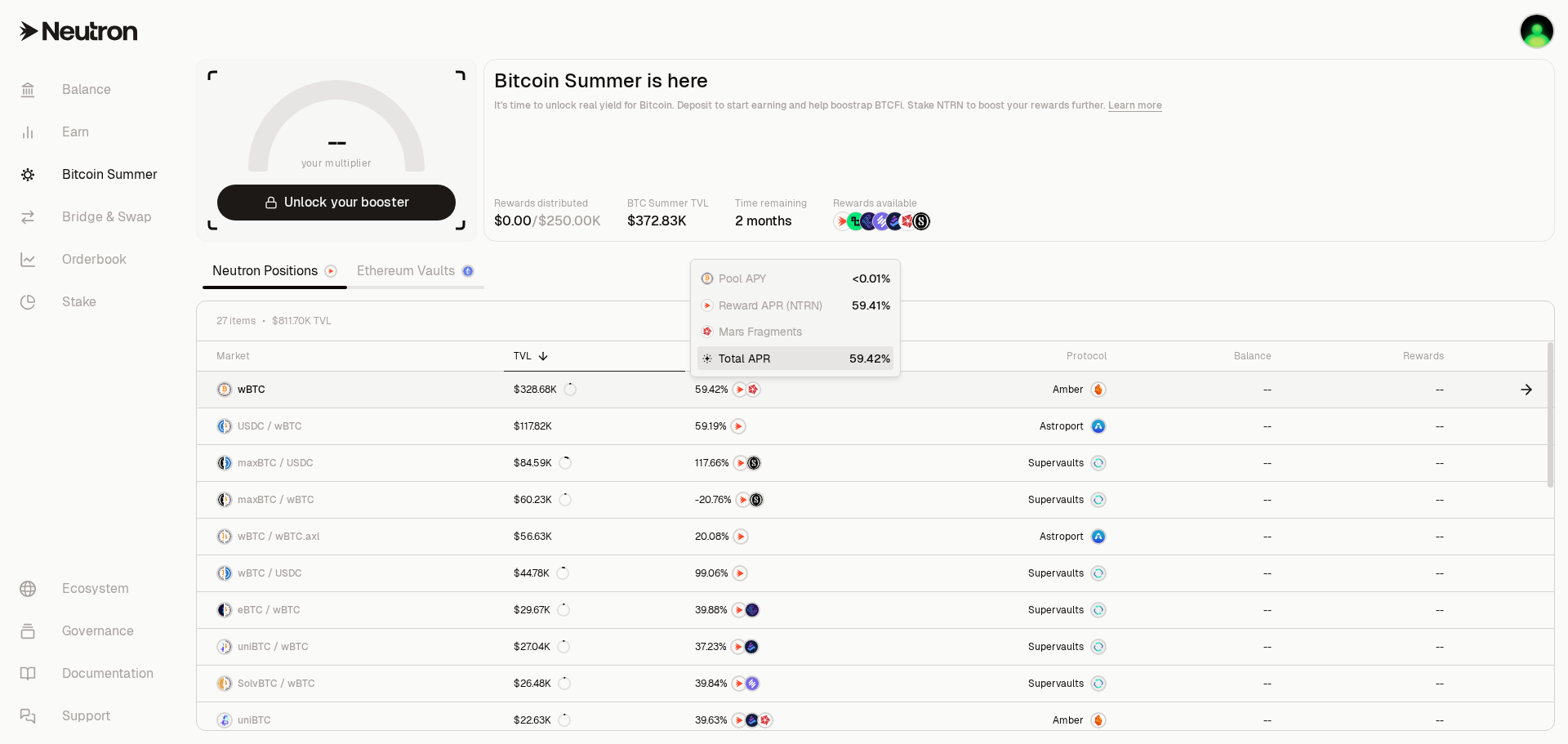
click at [752, 388] on img at bounding box center [753, 389] width 13 height 13
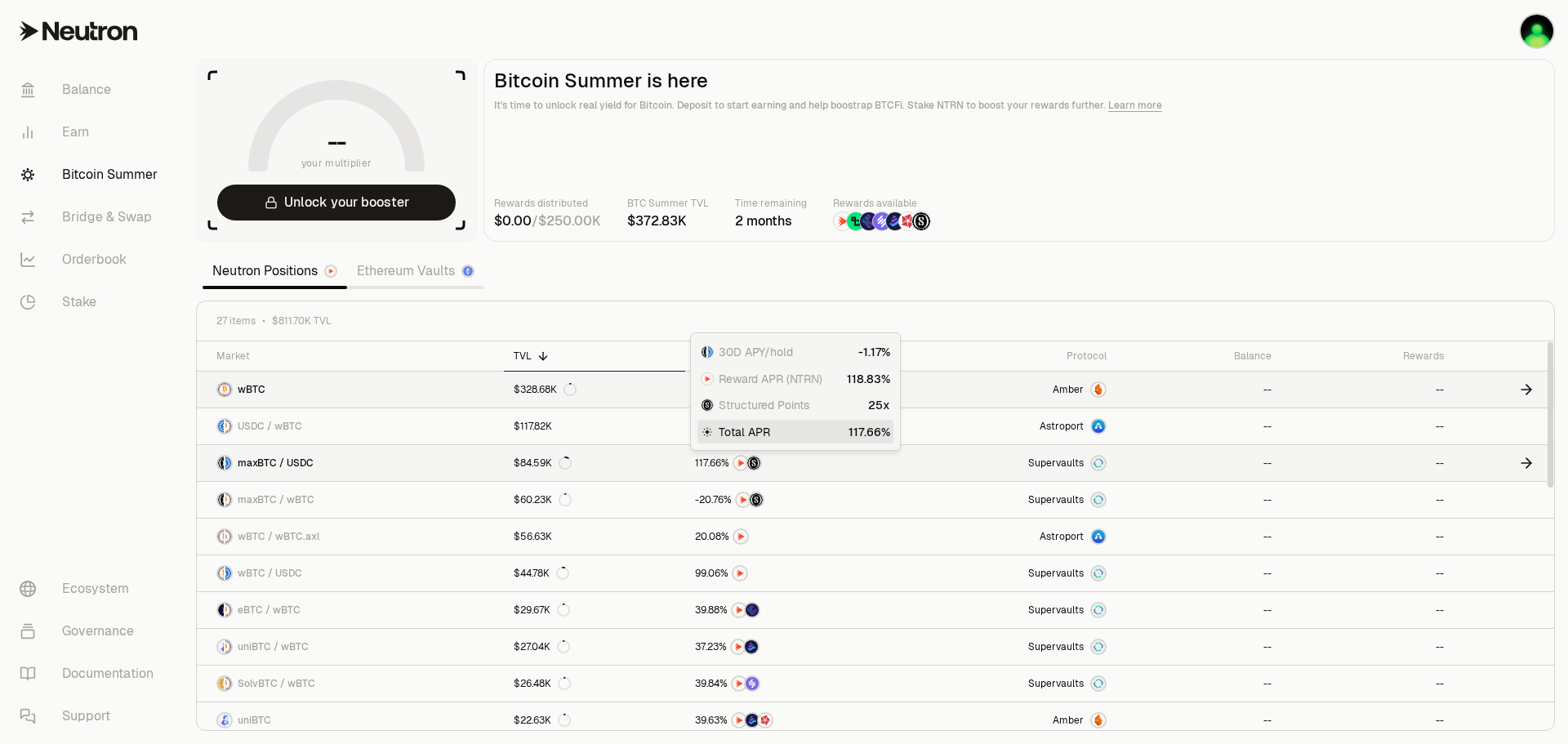
scroll to position [191, 0]
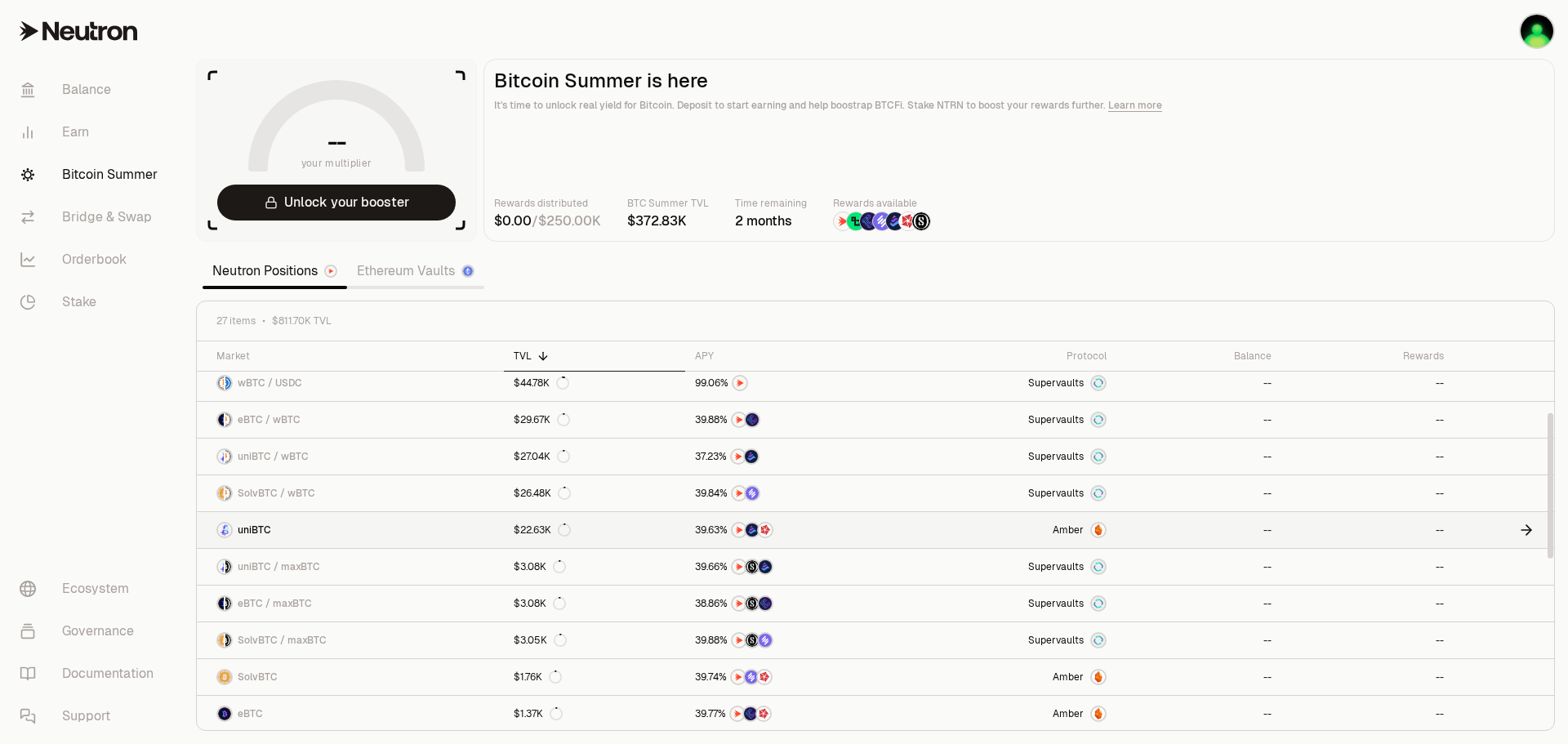
click at [724, 540] on link at bounding box center [792, 530] width 215 height 36
drag, startPoint x: 1208, startPoint y: 228, endPoint x: 1177, endPoint y: 314, distance: 91.4
click at [1208, 244] on section "-- your multiplier Unlock your booster Bitcoin Summer is here It's time to unlo…" at bounding box center [876, 372] width 1385 height 744
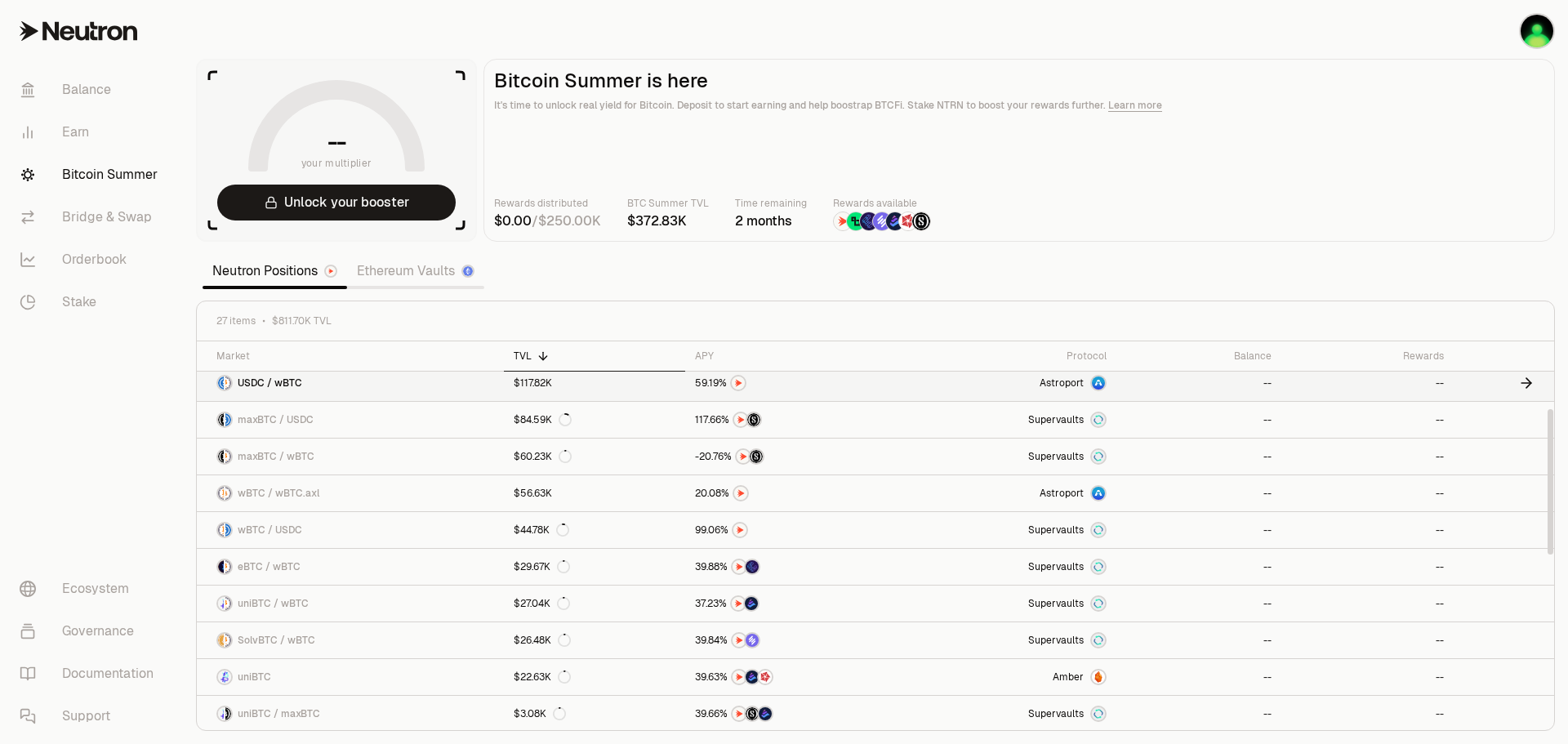
scroll to position [0, 0]
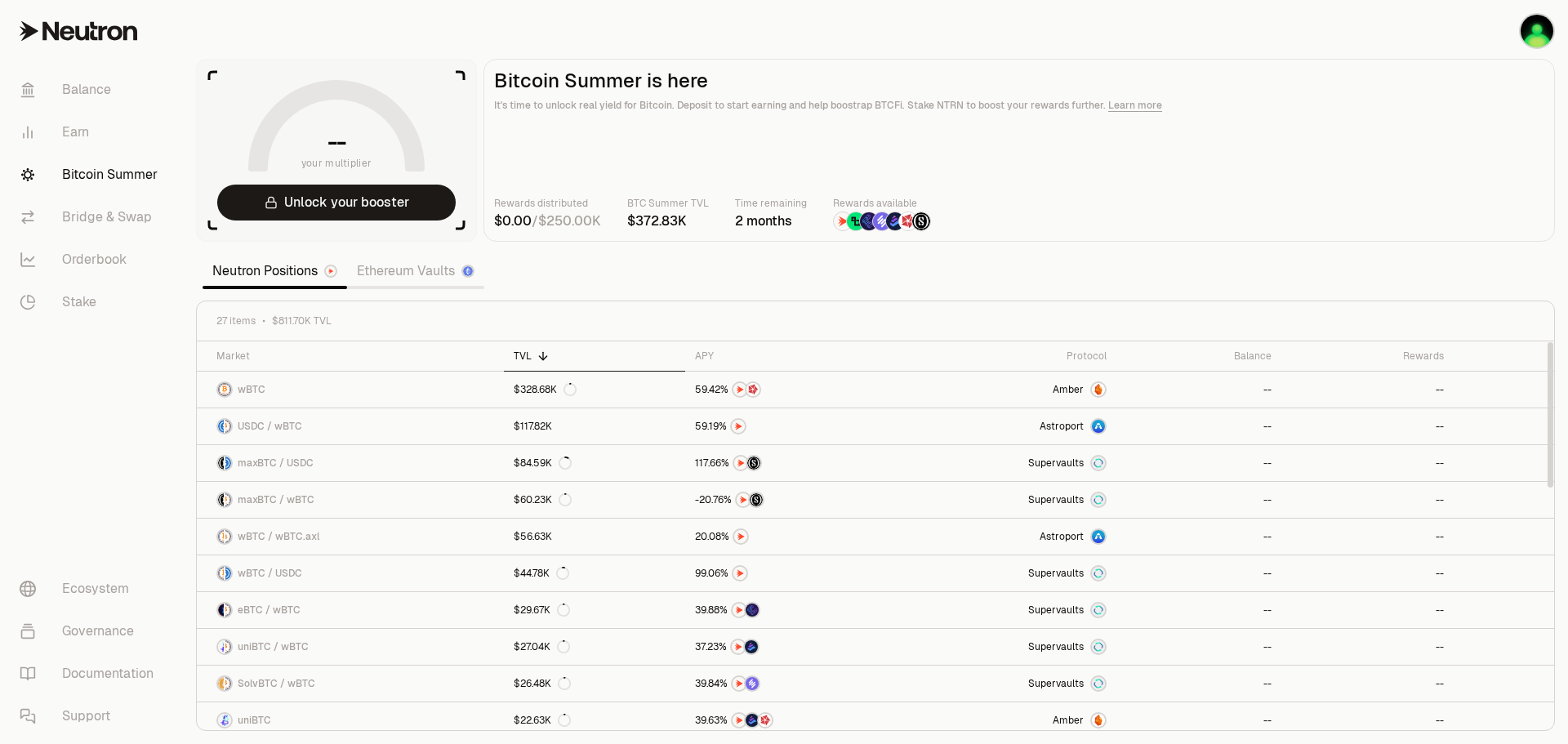
click at [537, 356] on icon at bounding box center [543, 356] width 13 height 13
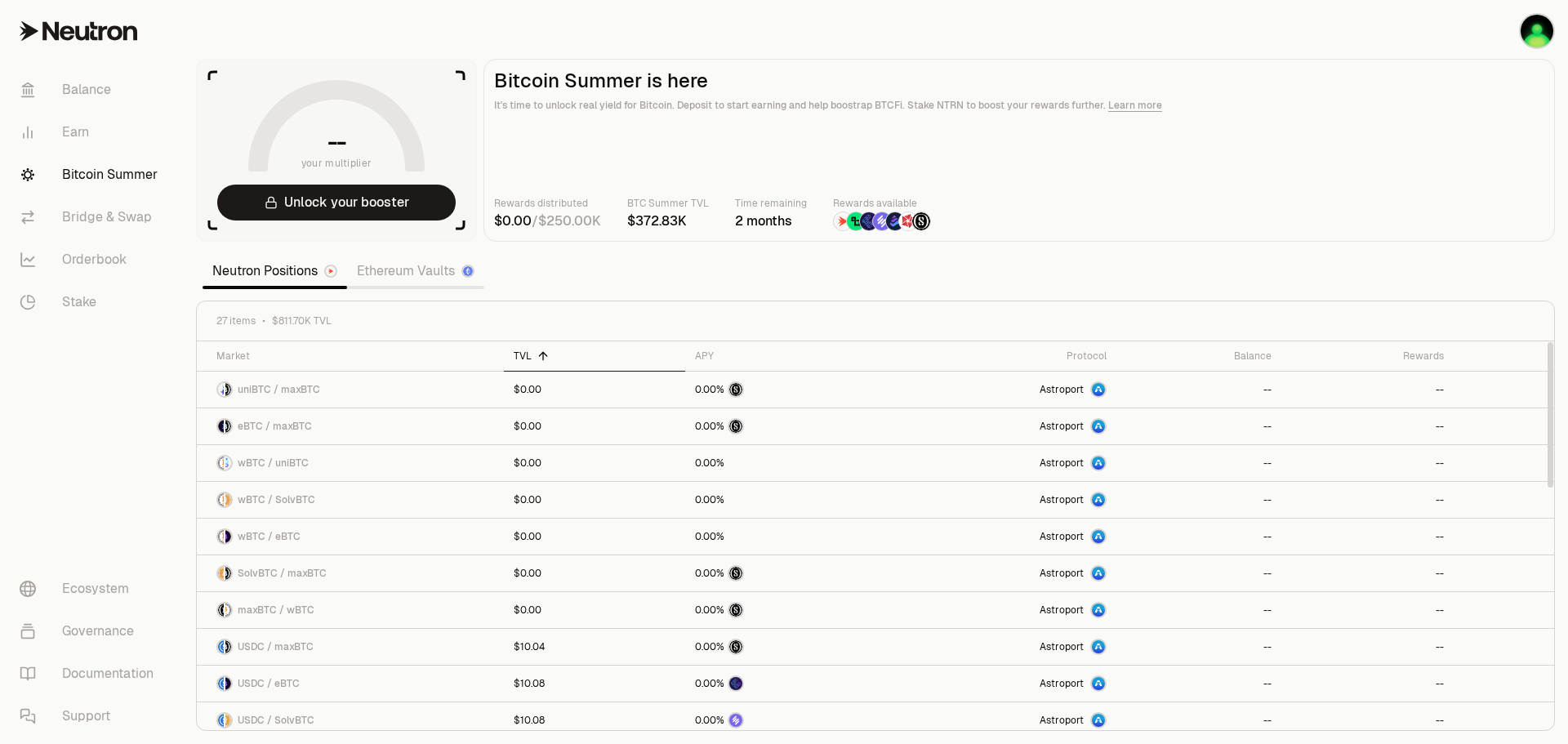
click at [537, 355] on icon at bounding box center [543, 356] width 13 height 13
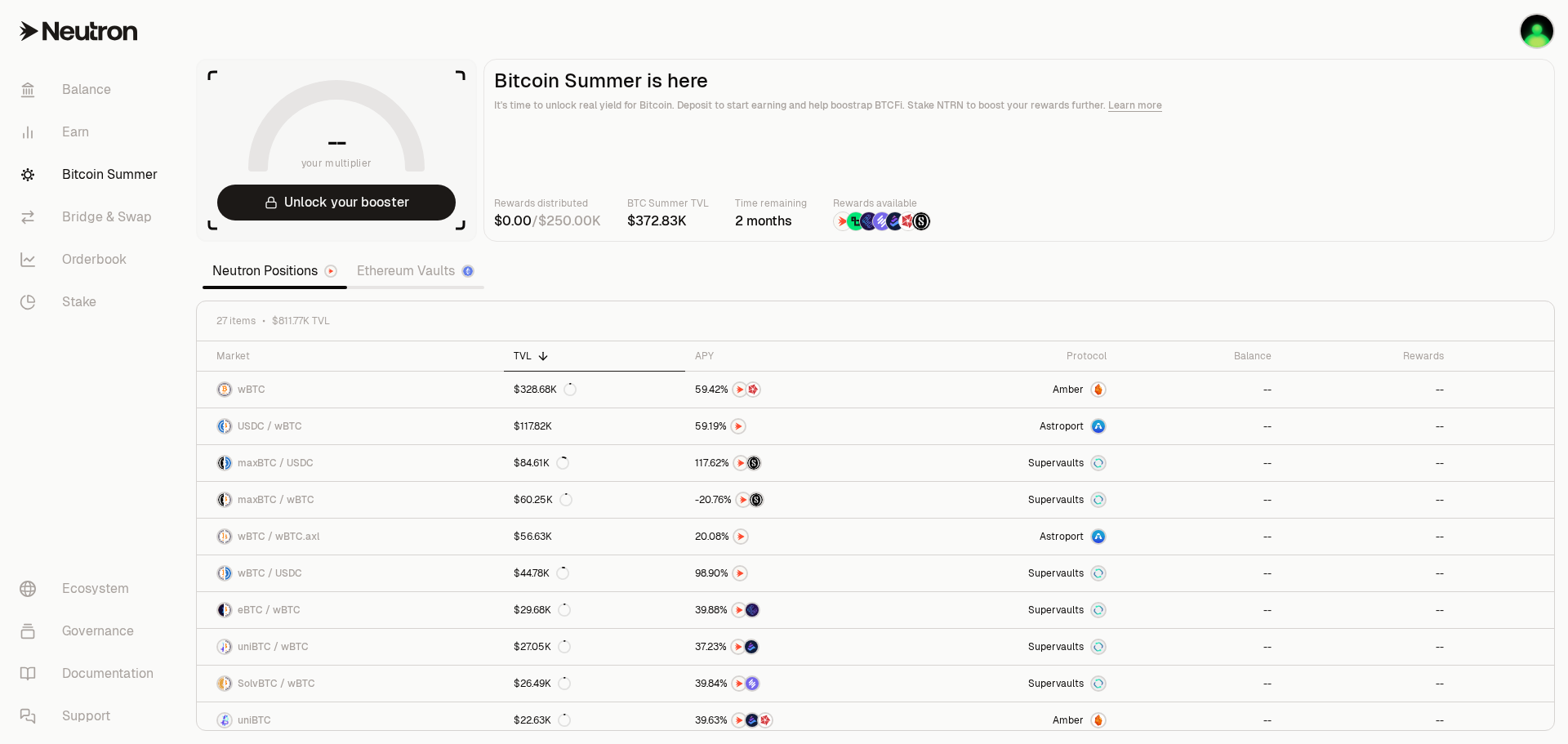
click at [1305, 215] on div "Rewards distributed / BTC Summer TVL Time remaining 2 months Rewards available" at bounding box center [1018, 213] width 1051 height 36
